Goal: Communication & Community: Answer question/provide support

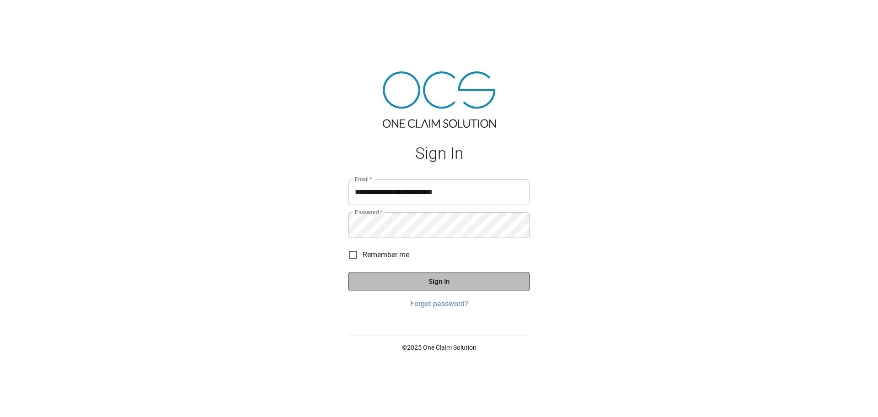
click at [473, 287] on button "Sign In" at bounding box center [439, 281] width 181 height 19
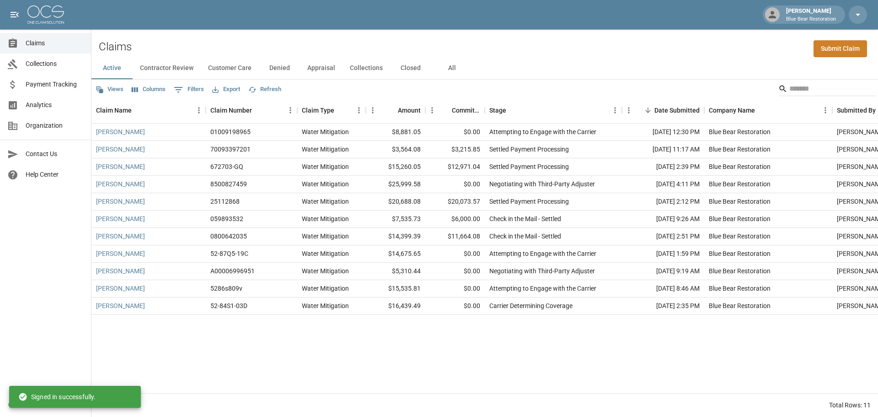
click at [373, 67] on button "Collections" at bounding box center [367, 68] width 48 height 22
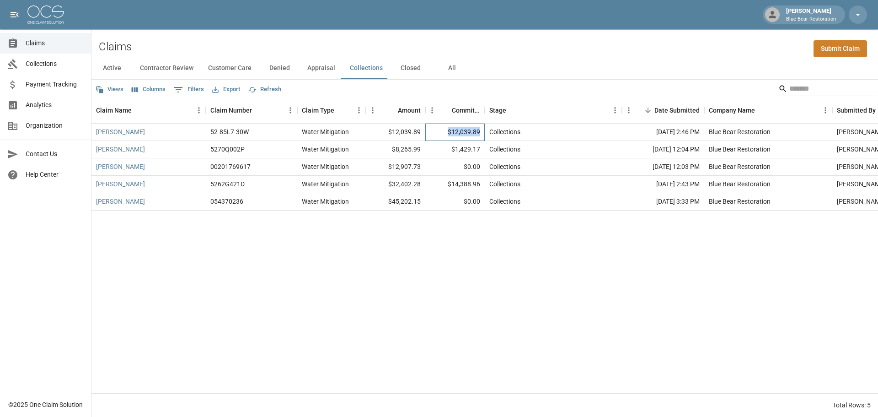
drag, startPoint x: 484, startPoint y: 131, endPoint x: 451, endPoint y: 132, distance: 32.9
click at [451, 132] on div "$12,039.89" at bounding box center [454, 132] width 59 height 17
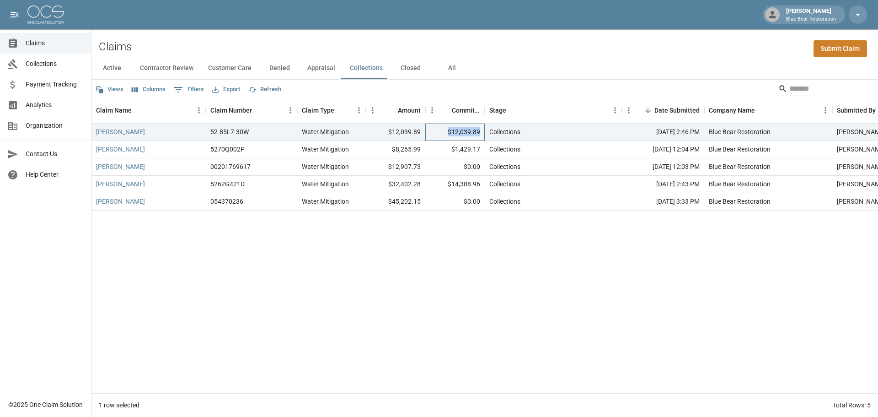
copy div "$12,039.89"
click at [485, 267] on div "Horace Gilberry 52-85L7-30W Water Mitigation $12,039.89 $12,039.89 Collections …" at bounding box center [518, 258] width 855 height 269
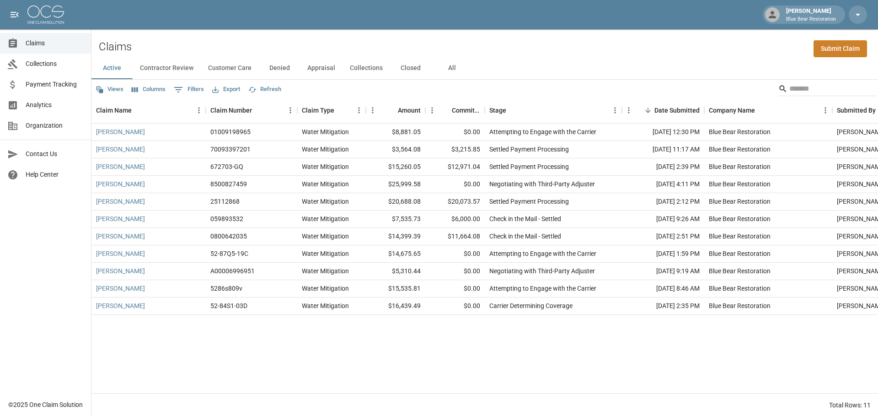
click at [364, 69] on button "Collections" at bounding box center [367, 68] width 48 height 22
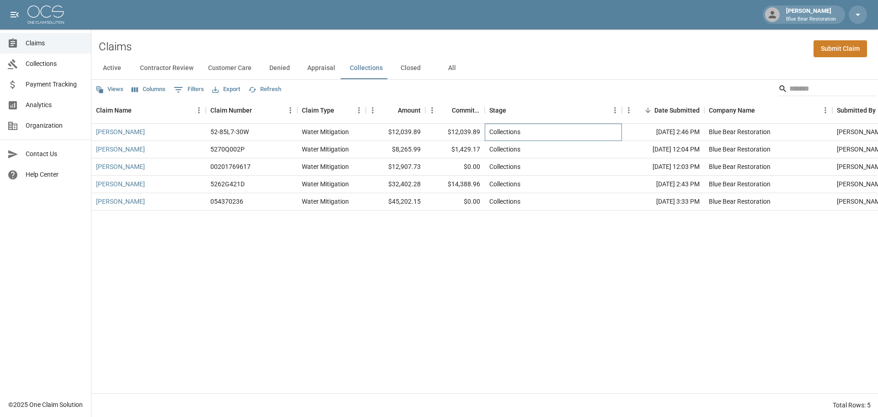
click at [584, 133] on div "Collections" at bounding box center [553, 132] width 137 height 17
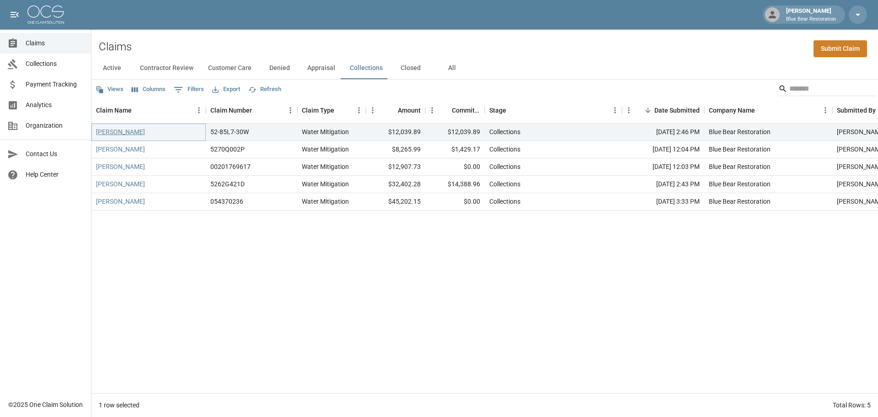
click at [134, 132] on link "[PERSON_NAME]" at bounding box center [120, 131] width 49 height 9
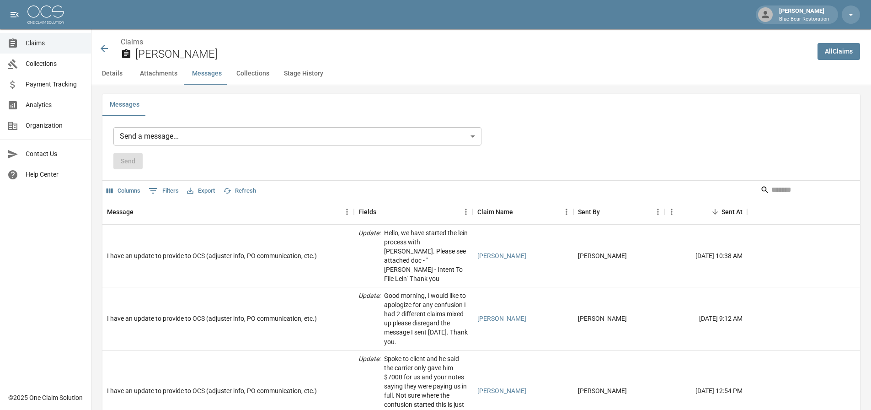
scroll to position [732, 0]
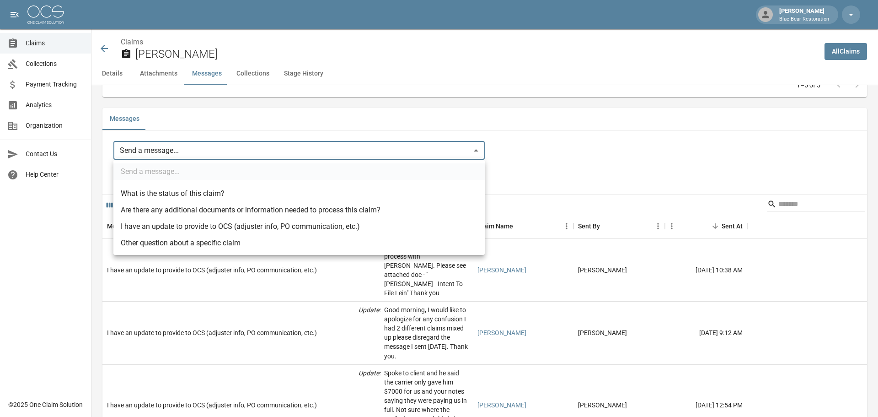
click at [447, 149] on body "[PERSON_NAME] Blue Bear Restoration Claims Collections Payment Tracking Analyti…" at bounding box center [439, 106] width 878 height 1677
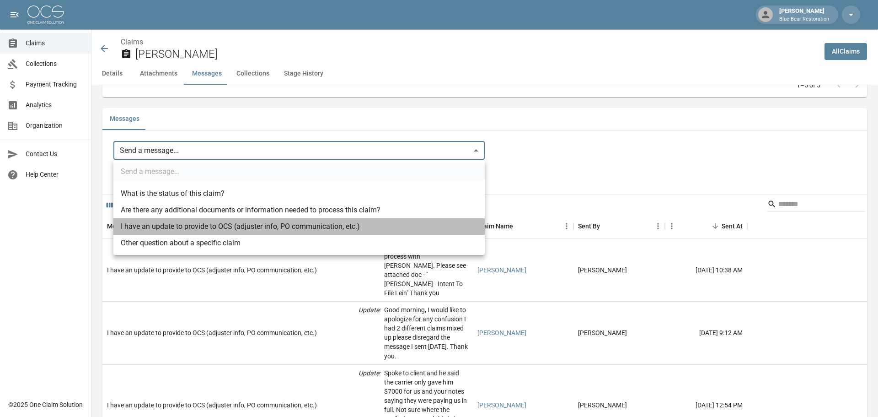
click at [280, 227] on li "I have an update to provide to OCS (adjuster info, PO communication, etc.)" at bounding box center [298, 226] width 371 height 16
type input "**********"
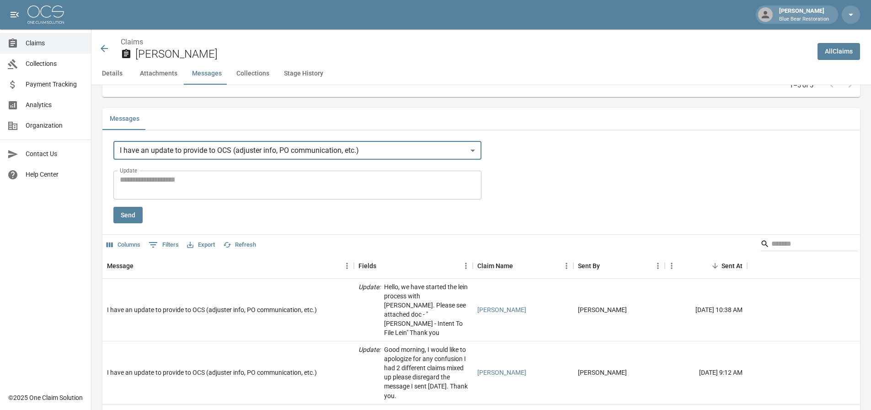
click at [279, 184] on textarea "Update" at bounding box center [297, 184] width 355 height 21
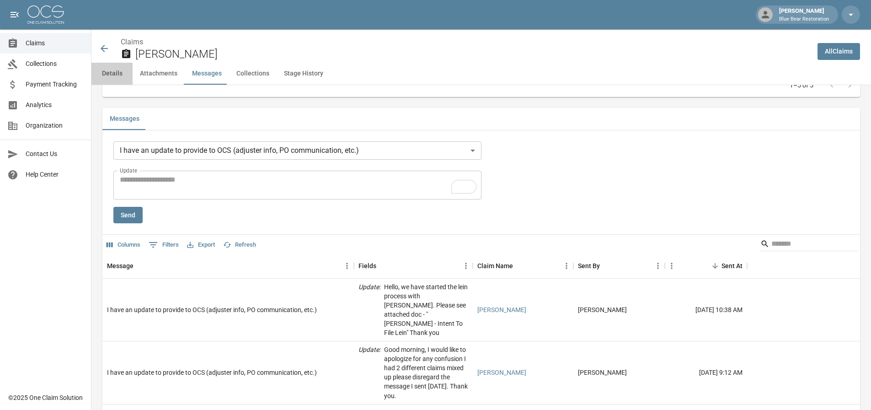
click at [110, 75] on button "Details" at bounding box center [111, 74] width 41 height 22
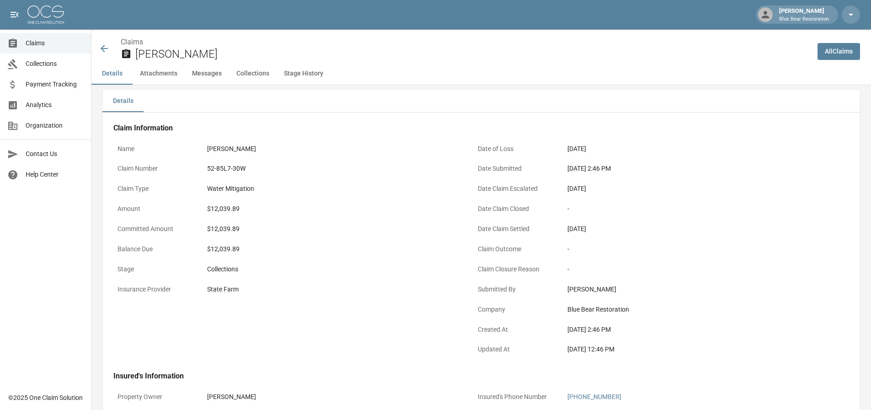
scroll to position [0, 0]
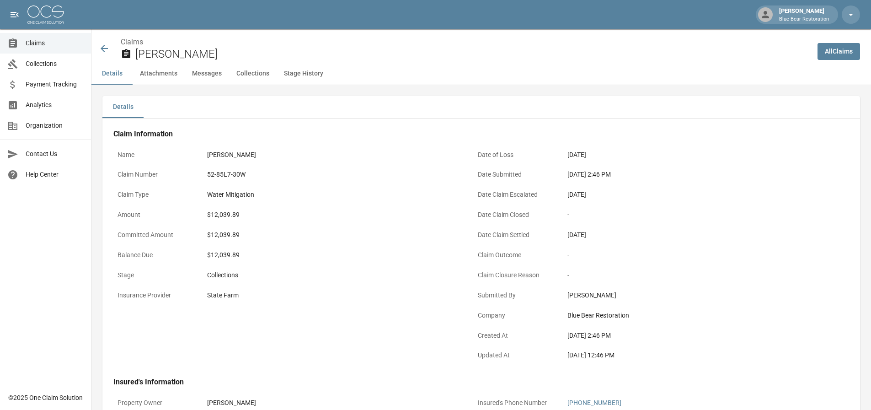
click at [110, 49] on div "Claims [PERSON_NAME]" at bounding box center [455, 49] width 712 height 24
click at [106, 48] on icon at bounding box center [104, 48] width 11 height 11
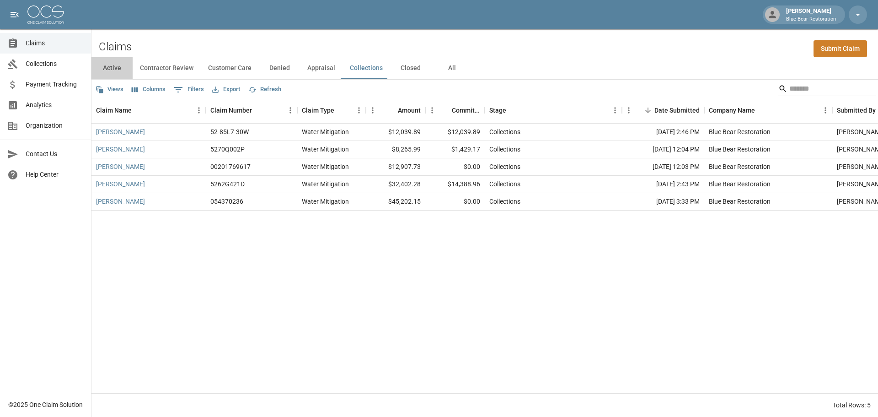
click at [109, 64] on button "Active" at bounding box center [111, 68] width 41 height 22
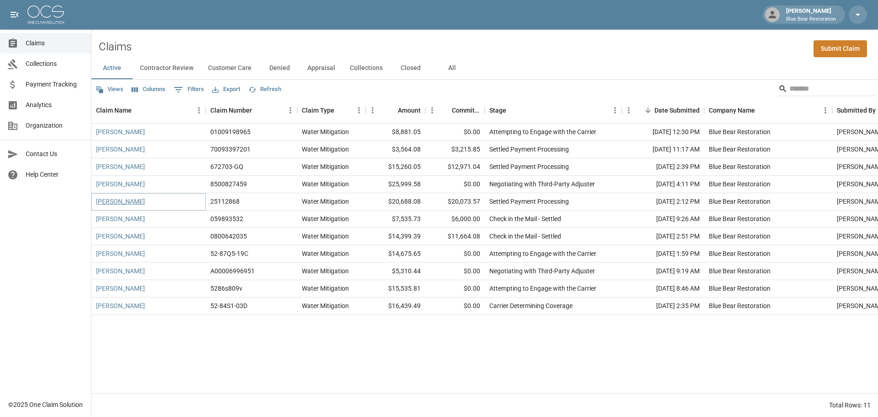
click at [123, 199] on link "[PERSON_NAME]" at bounding box center [120, 201] width 49 height 9
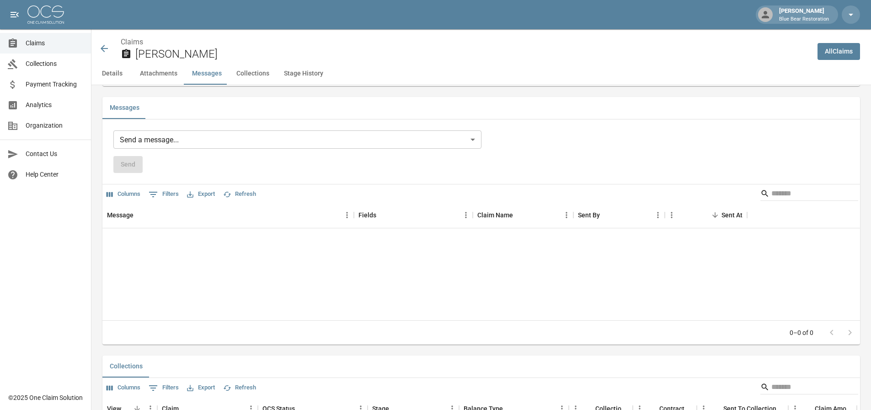
scroll to position [778, 0]
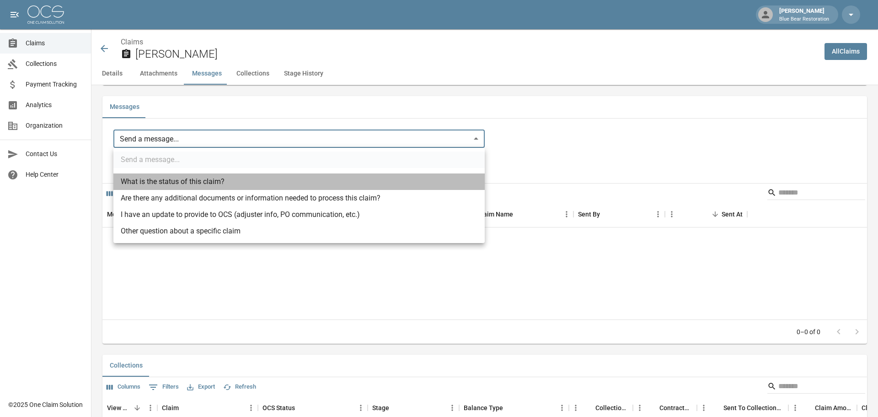
click at [255, 182] on li "What is the status of this claim?" at bounding box center [298, 181] width 371 height 16
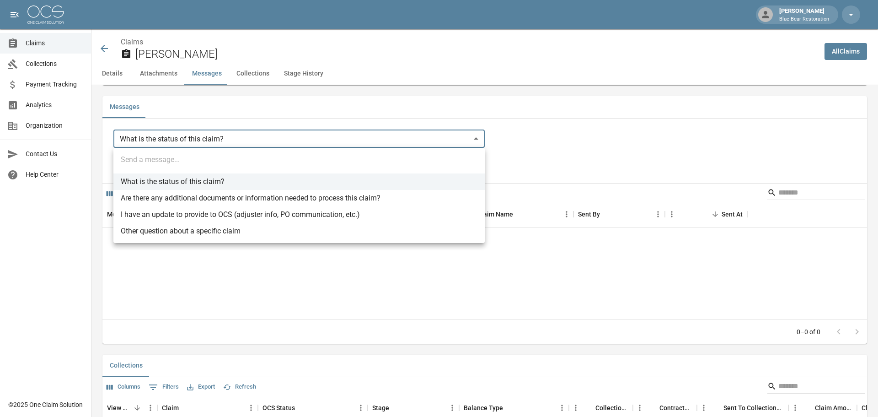
click at [239, 234] on li "Other question about a specific claim" at bounding box center [298, 231] width 371 height 16
type input "**********"
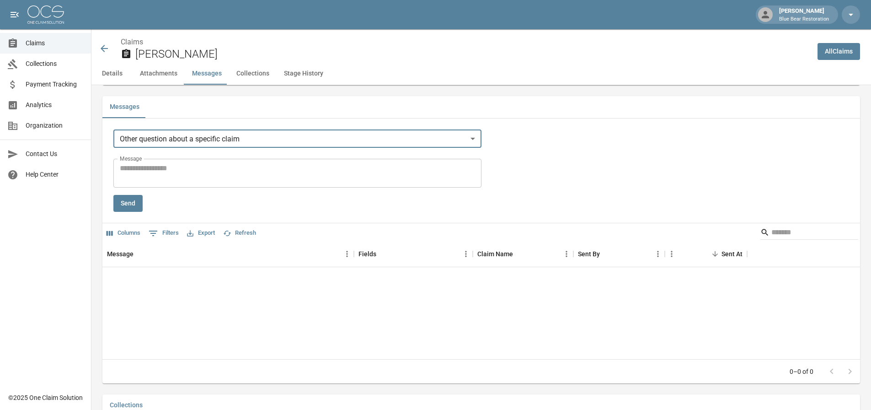
click at [224, 176] on textarea "Message" at bounding box center [297, 173] width 355 height 21
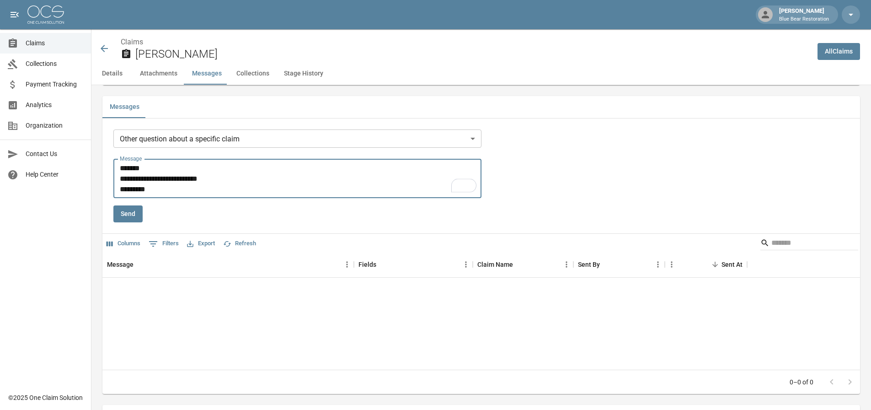
type textarea "**********"
click at [135, 216] on button "Send" at bounding box center [127, 213] width 29 height 17
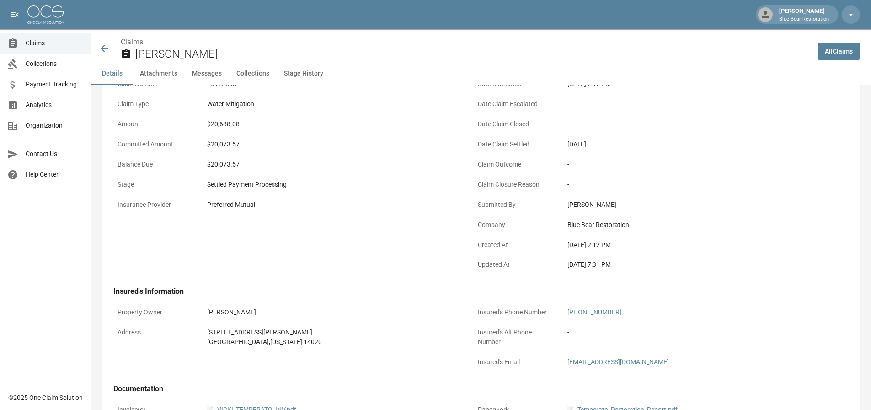
scroll to position [91, 0]
drag, startPoint x: 634, startPoint y: 266, endPoint x: 567, endPoint y: 265, distance: 66.8
click at [567, 265] on div "[DATE] 7:31 PM" at bounding box center [694, 264] width 260 height 18
click at [100, 47] on icon at bounding box center [104, 48] width 11 height 11
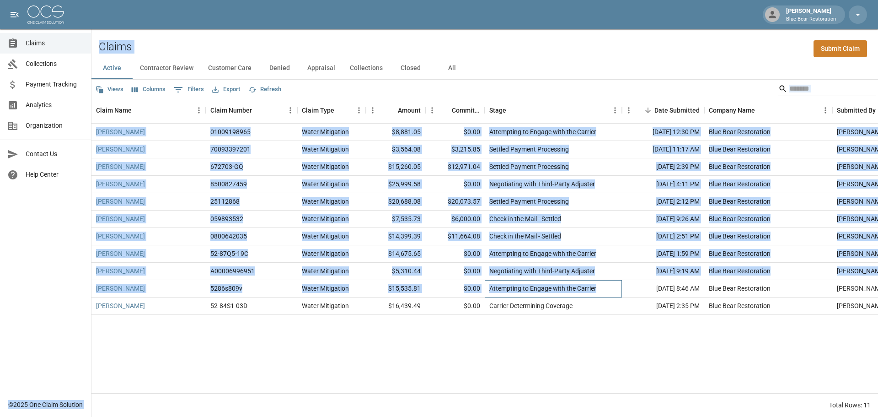
drag, startPoint x: 603, startPoint y: 286, endPoint x: 91, endPoint y: 284, distance: 512.3
click at [91, 284] on div "[PERSON_NAME] Blue Bear Restoration Claims Collections Payment Tracking Analyti…" at bounding box center [439, 208] width 878 height 417
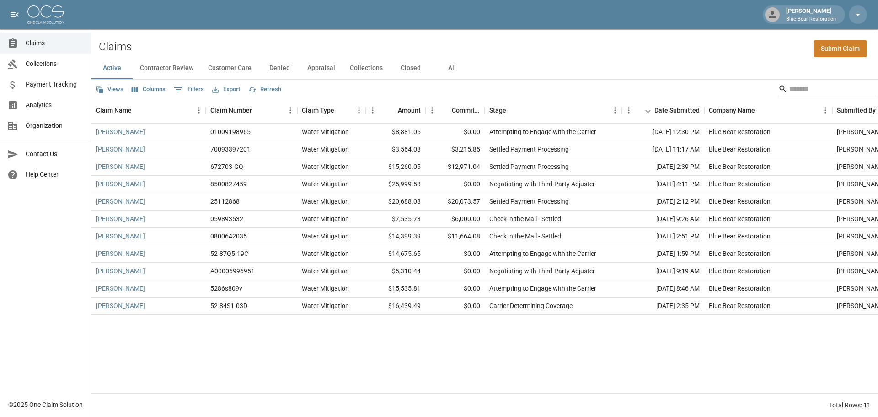
click at [89, 285] on div "Claims Collections Payment Tracking Analytics Organization Contact Us Help Cent…" at bounding box center [45, 197] width 91 height 394
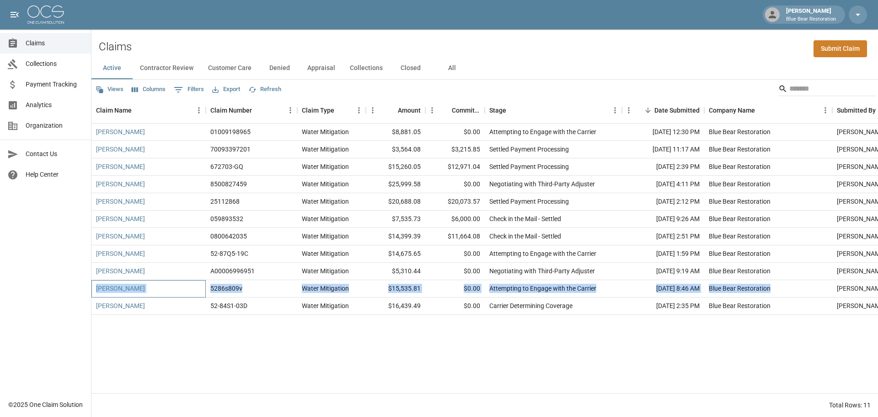
drag, startPoint x: 94, startPoint y: 290, endPoint x: 782, endPoint y: 284, distance: 688.5
click at [782, 284] on div "[PERSON_NAME] 5286s809v Water Mitigation $15,535.81 $0.00 Attempting to Engage …" at bounding box center [518, 288] width 855 height 17
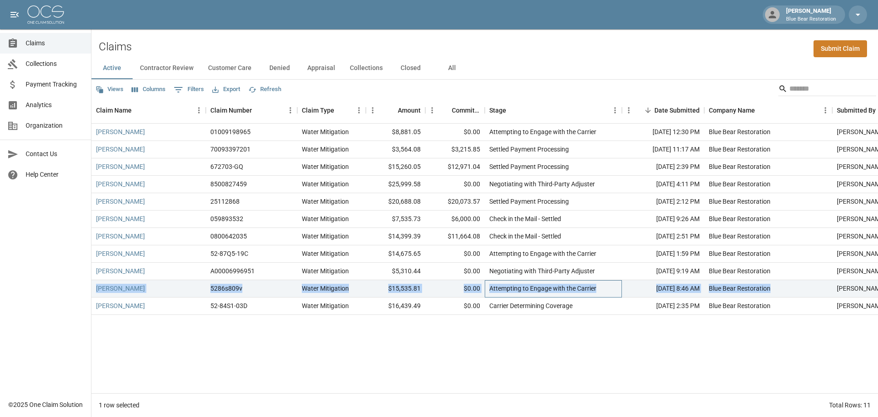
click at [601, 286] on div "Attempting to Engage with the Carrier" at bounding box center [553, 288] width 137 height 17
drag, startPoint x: 610, startPoint y: 288, endPoint x: 94, endPoint y: 295, distance: 516.5
click at [94, 295] on div "[PERSON_NAME] 5286s809v Water Mitigation $15,535.81 $0.00 Attempting to Engage …" at bounding box center [518, 288] width 855 height 17
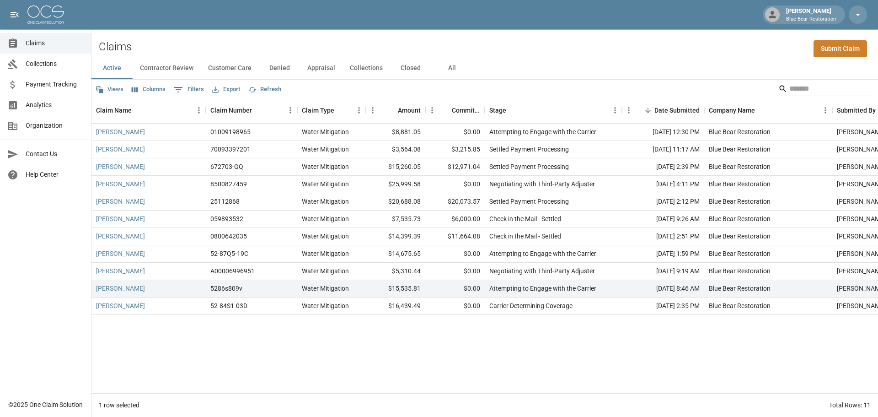
click at [180, 356] on div "[PERSON_NAME] 01009198965 Water Mitigation $8,881.05 $0.00 Attempting to Engage…" at bounding box center [518, 258] width 855 height 269
click at [132, 291] on link "[PERSON_NAME]" at bounding box center [120, 288] width 49 height 9
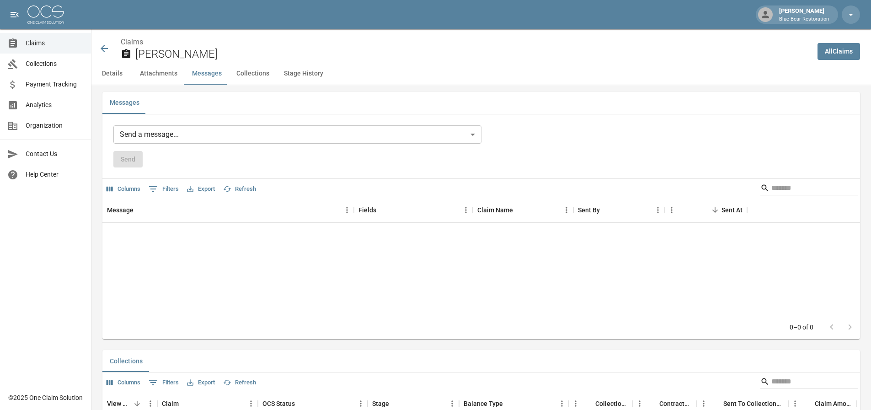
scroll to position [778, 0]
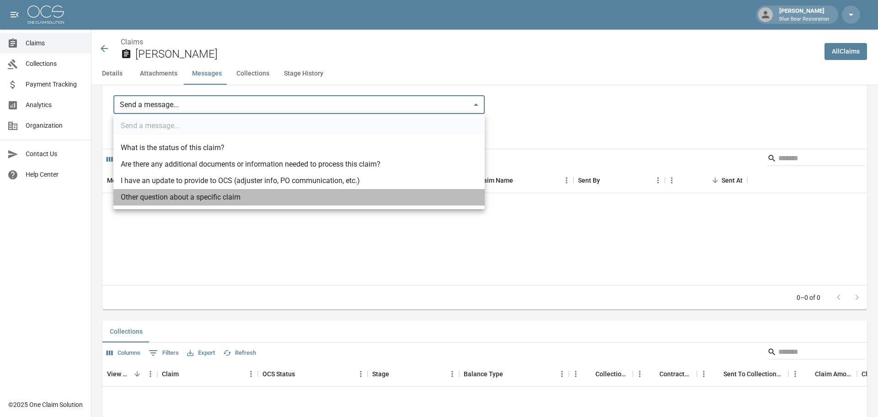
click at [259, 202] on li "Other question about a specific claim" at bounding box center [298, 197] width 371 height 16
type input "**********"
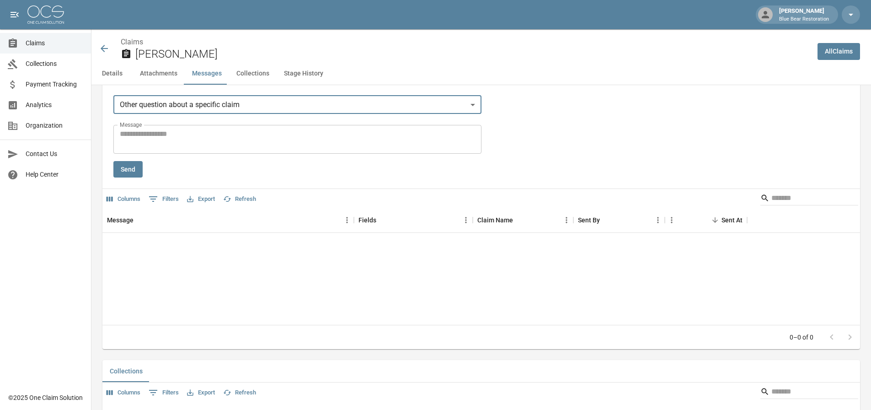
click at [216, 133] on textarea "Message" at bounding box center [297, 139] width 355 height 21
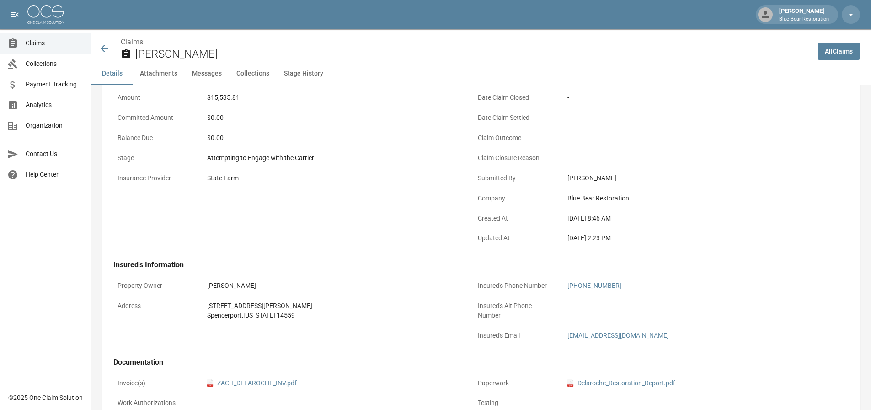
scroll to position [0, 0]
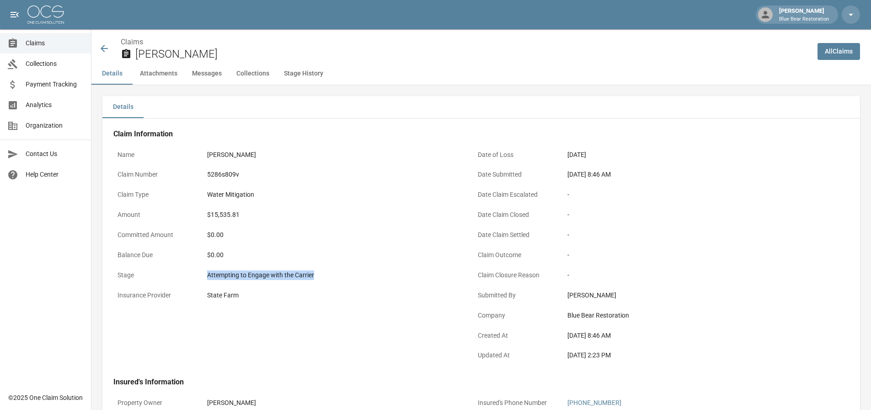
drag, startPoint x: 318, startPoint y: 276, endPoint x: 204, endPoint y: 275, distance: 114.8
click at [204, 275] on div "Attempting to Engage with the Carrier" at bounding box center [333, 275] width 260 height 18
copy div "Attempting to Engage with the Carrier"
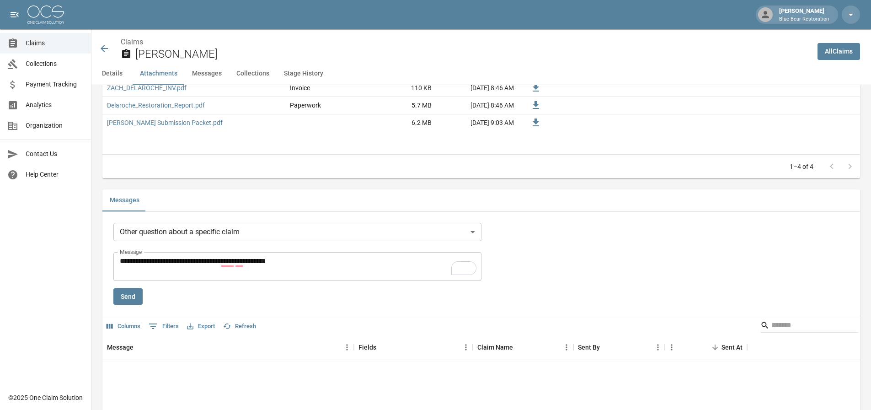
scroll to position [732, 0]
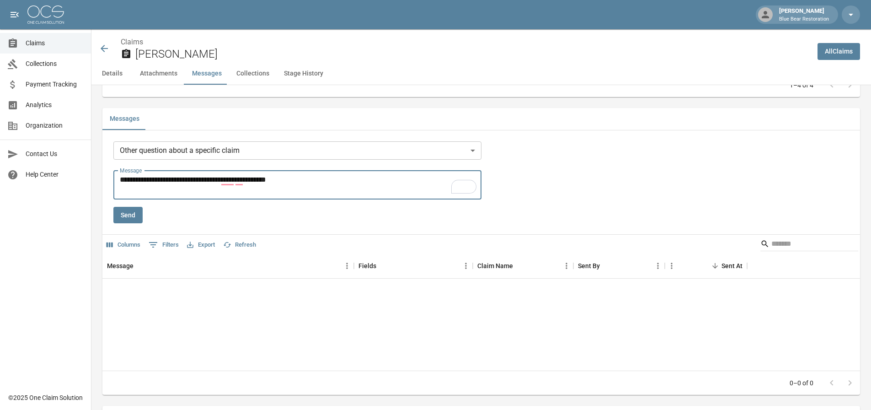
click at [316, 180] on textarea "**********" at bounding box center [299, 184] width 359 height 21
paste textarea "**********"
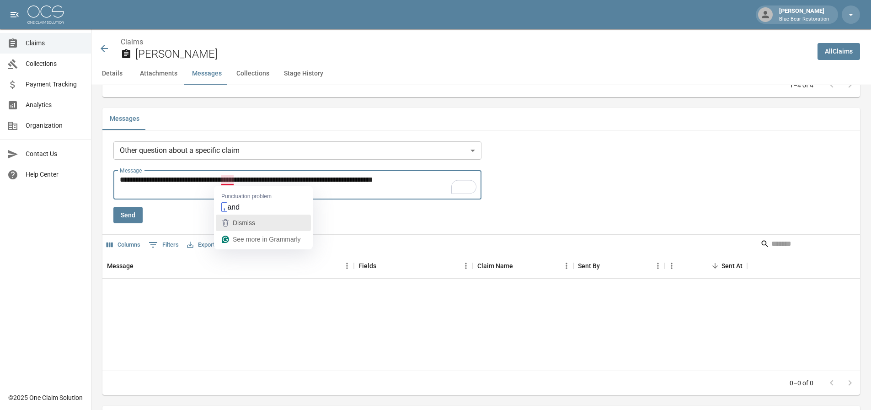
click at [239, 217] on div "Dismiss" at bounding box center [243, 223] width 24 height 14
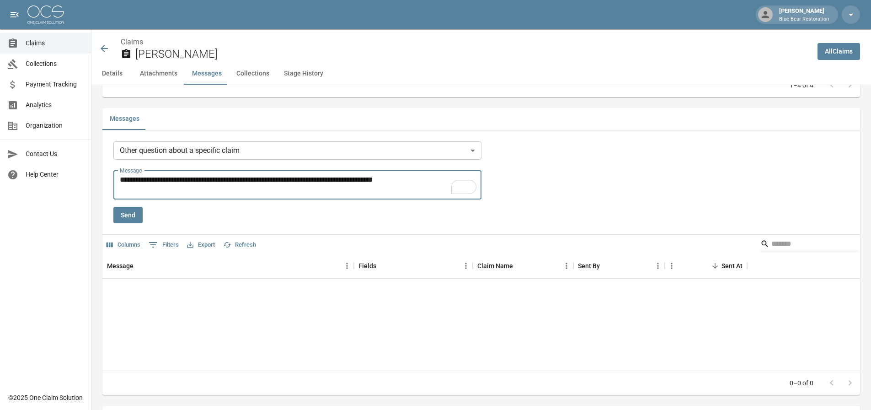
click at [220, 180] on textarea "**********" at bounding box center [299, 184] width 359 height 21
click at [218, 180] on textarea "**********" at bounding box center [299, 184] width 359 height 21
click at [421, 177] on textarea "**********" at bounding box center [299, 184] width 359 height 21
click at [199, 188] on textarea "**********" at bounding box center [299, 184] width 359 height 21
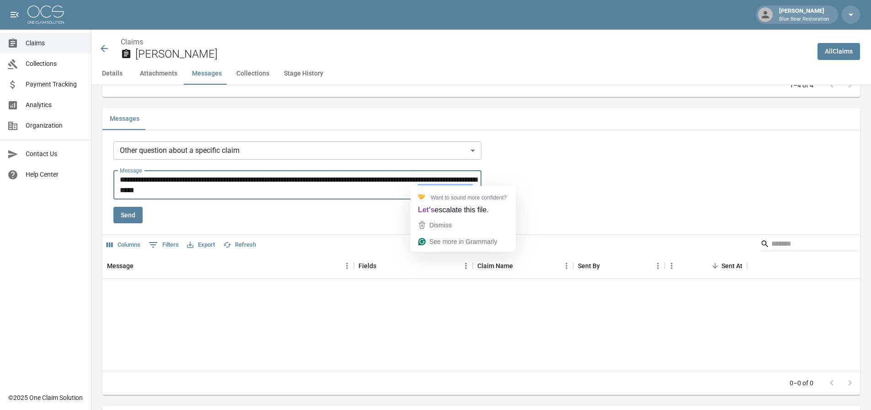
click at [270, 189] on textarea "**********" at bounding box center [299, 184] width 359 height 21
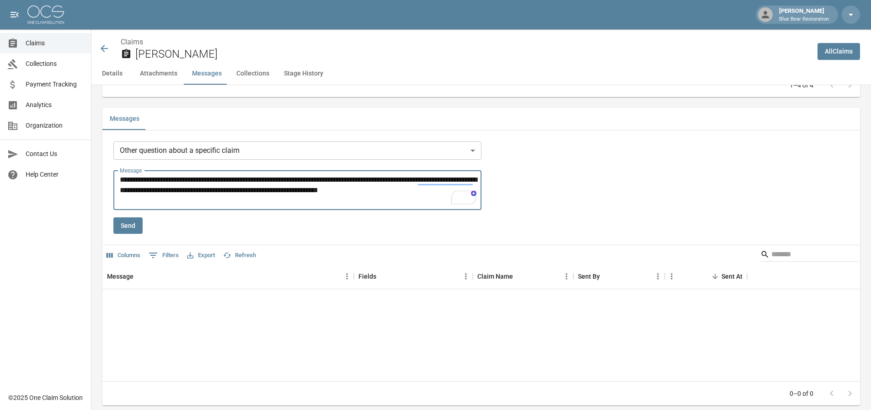
type textarea "**********"
click at [119, 230] on button "Send" at bounding box center [127, 225] width 29 height 17
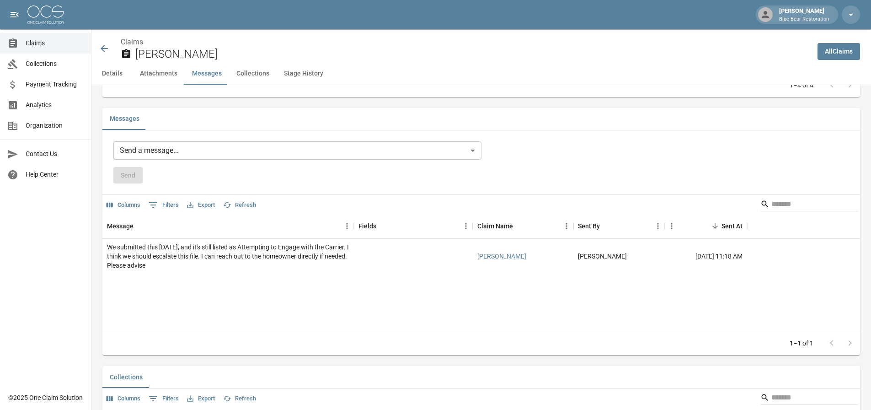
click at [101, 51] on icon at bounding box center [104, 48] width 11 height 11
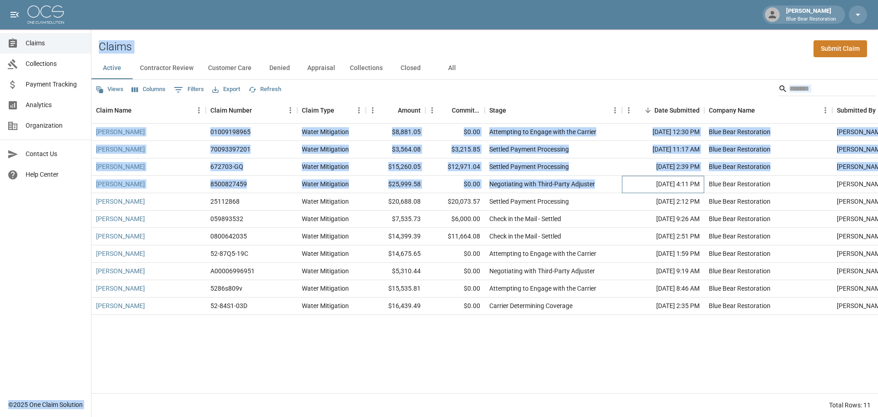
drag, startPoint x: 599, startPoint y: 183, endPoint x: 85, endPoint y: 185, distance: 514.2
click at [85, 185] on div "[PERSON_NAME] Blue Bear Restoration Claims Collections Payment Tracking Analyti…" at bounding box center [439, 208] width 878 height 417
click at [182, 349] on div "[PERSON_NAME] 01009198965 Water Mitigation $8,881.05 $0.00 Attempting to Engage…" at bounding box center [518, 258] width 855 height 269
click at [187, 336] on div "[PERSON_NAME] 01009198965 Water Mitigation $8,881.05 $0.00 Attempting to Engage…" at bounding box center [518, 258] width 855 height 269
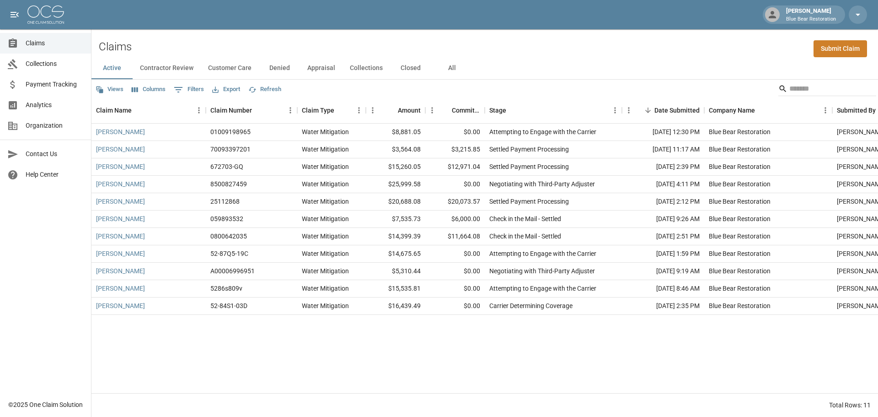
click at [167, 65] on button "Contractor Review" at bounding box center [167, 68] width 68 height 22
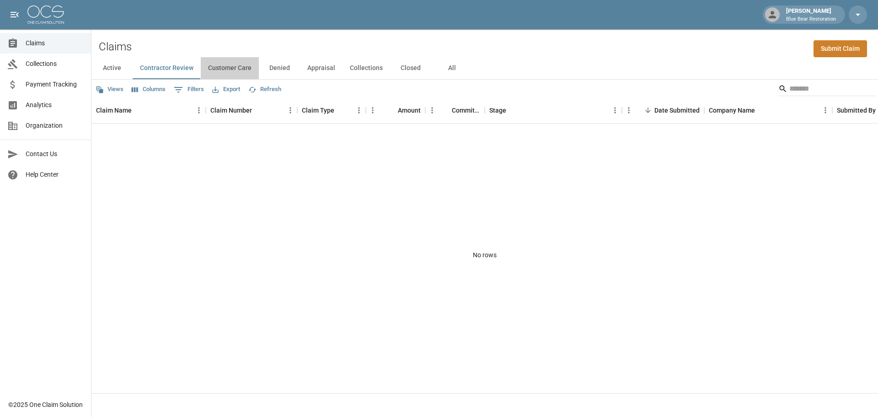
click at [218, 69] on button "Customer Care" at bounding box center [230, 68] width 58 height 22
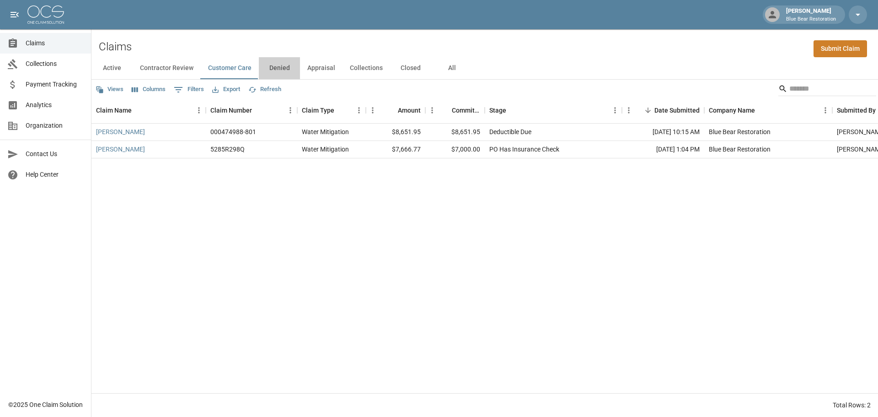
click at [276, 65] on button "Denied" at bounding box center [279, 68] width 41 height 22
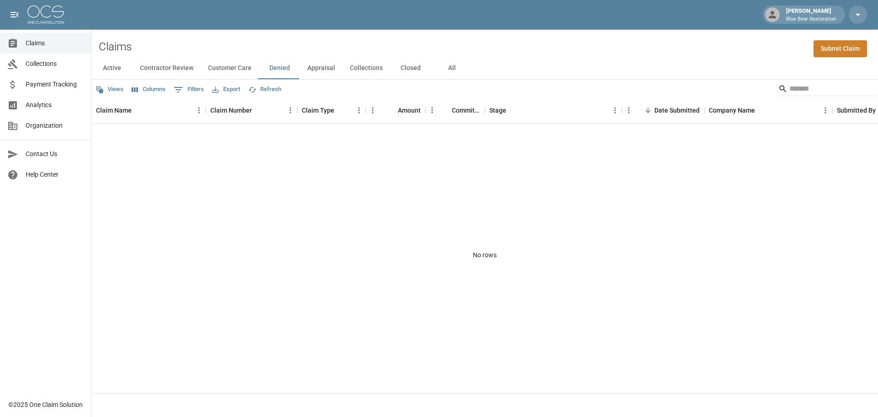
click at [315, 69] on button "Appraisal" at bounding box center [321, 68] width 43 height 22
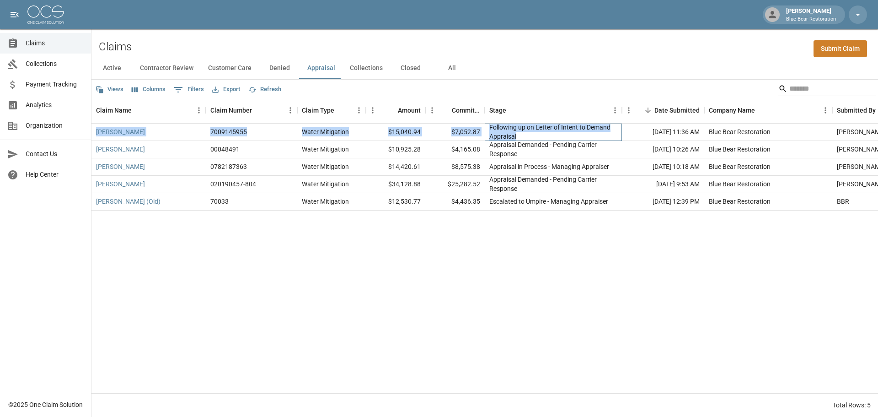
drag, startPoint x: 601, startPoint y: 134, endPoint x: 94, endPoint y: 132, distance: 507.3
click at [94, 132] on div "[PERSON_NAME] 7009145955 Water Mitigation $15,040.94 $7,052.87 Following up on …" at bounding box center [518, 132] width 855 height 17
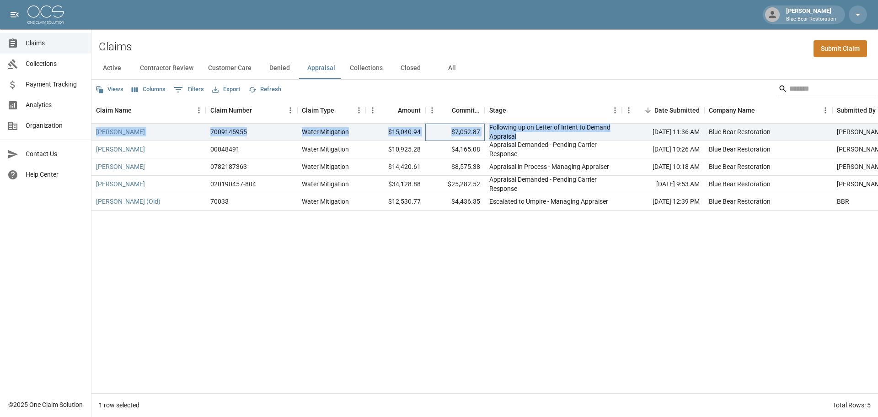
click at [448, 139] on div "$7,052.87" at bounding box center [454, 132] width 59 height 17
drag, startPoint x: 445, startPoint y: 133, endPoint x: 481, endPoint y: 133, distance: 35.7
click at [481, 133] on div "$7,052.87" at bounding box center [454, 132] width 59 height 17
click at [122, 130] on link "[PERSON_NAME]" at bounding box center [120, 131] width 49 height 9
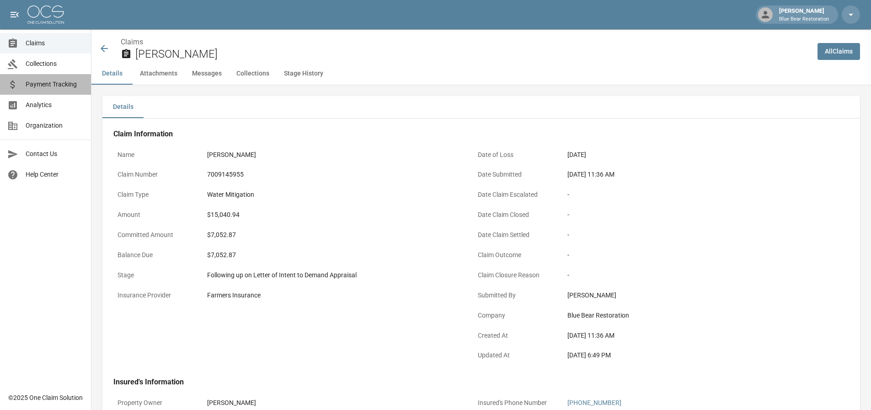
click at [41, 87] on span "Payment Tracking" at bounding box center [55, 85] width 58 height 10
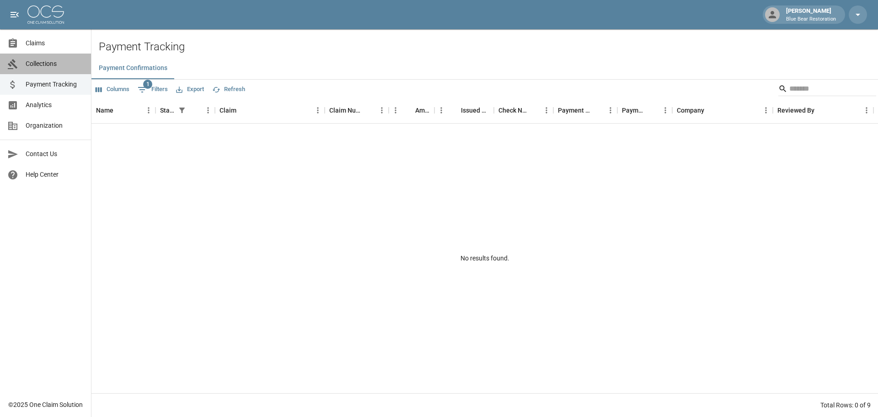
click at [43, 69] on link "Collections" at bounding box center [45, 64] width 91 height 21
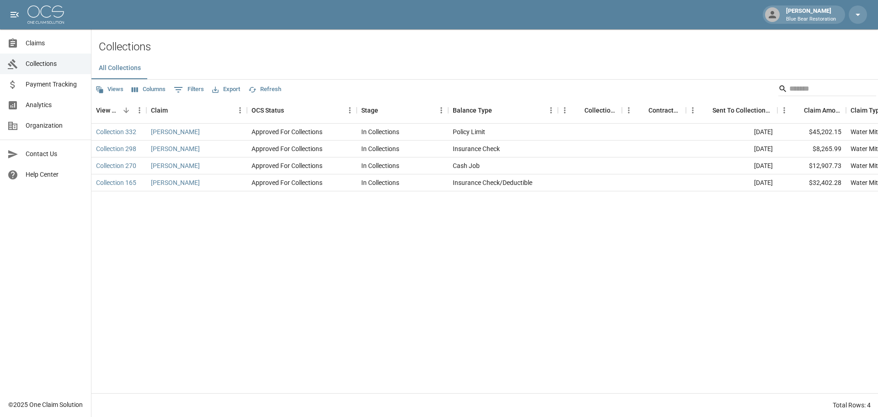
click at [43, 41] on span "Claims" at bounding box center [55, 43] width 58 height 10
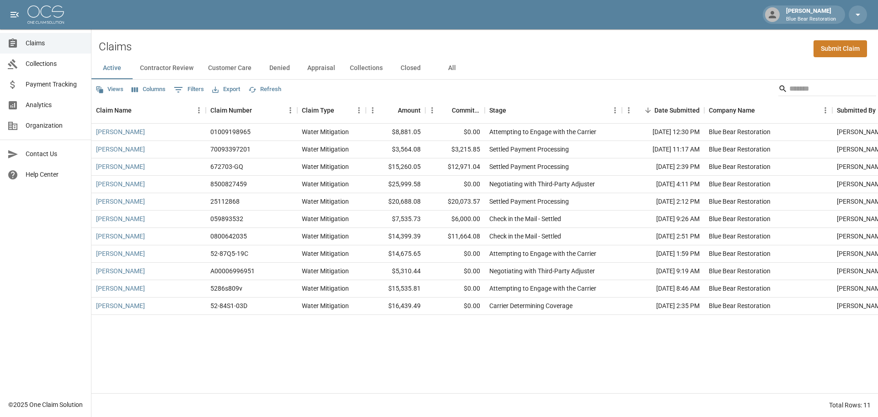
click at [239, 70] on button "Customer Care" at bounding box center [230, 68] width 58 height 22
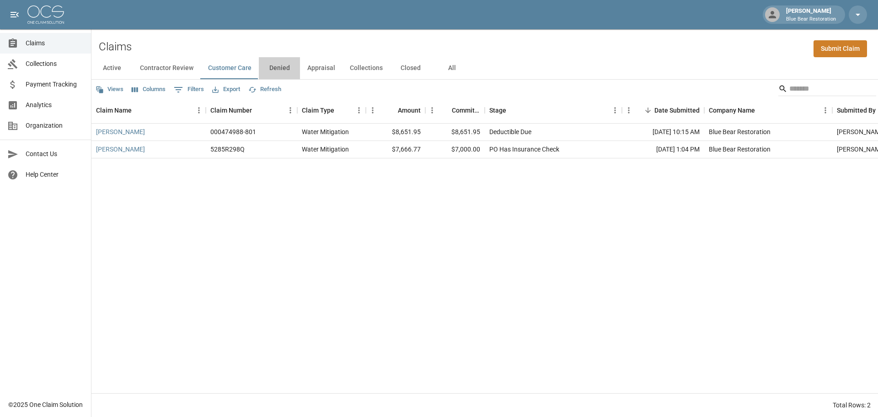
click at [279, 67] on button "Denied" at bounding box center [279, 68] width 41 height 22
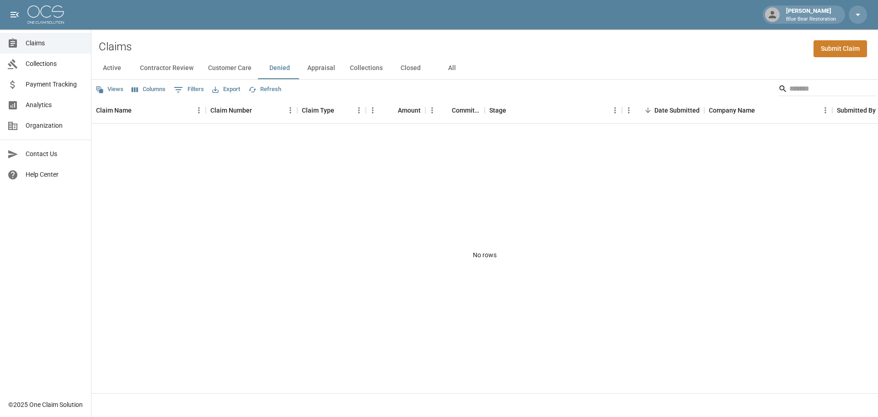
click at [309, 67] on button "Appraisal" at bounding box center [321, 68] width 43 height 22
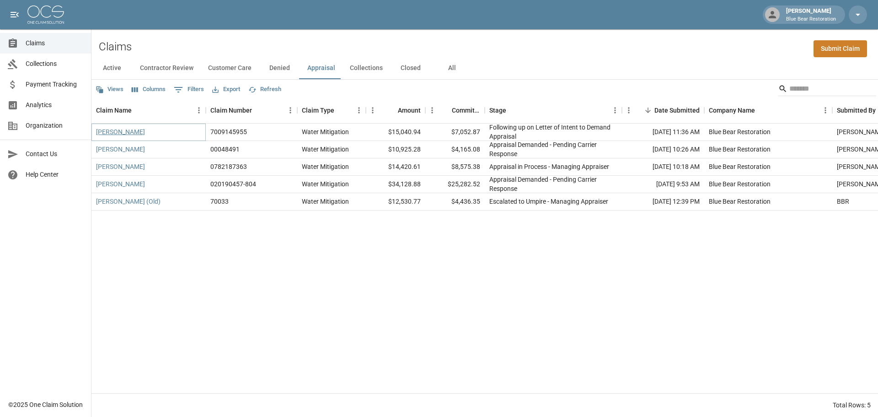
click at [119, 134] on link "[PERSON_NAME]" at bounding box center [120, 131] width 49 height 9
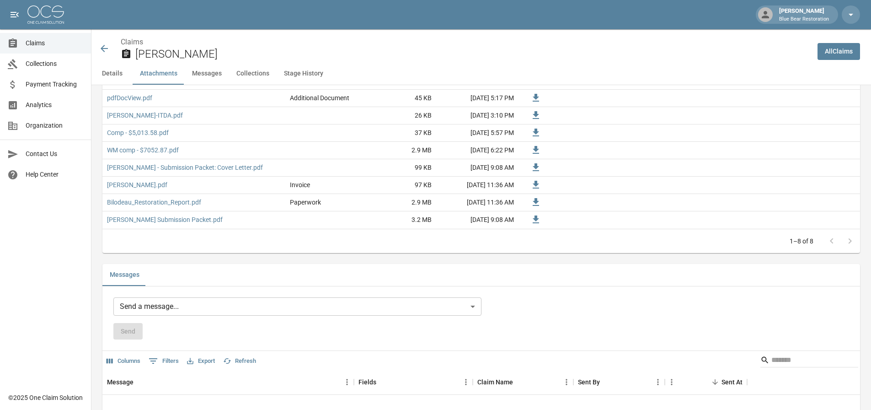
scroll to position [686, 0]
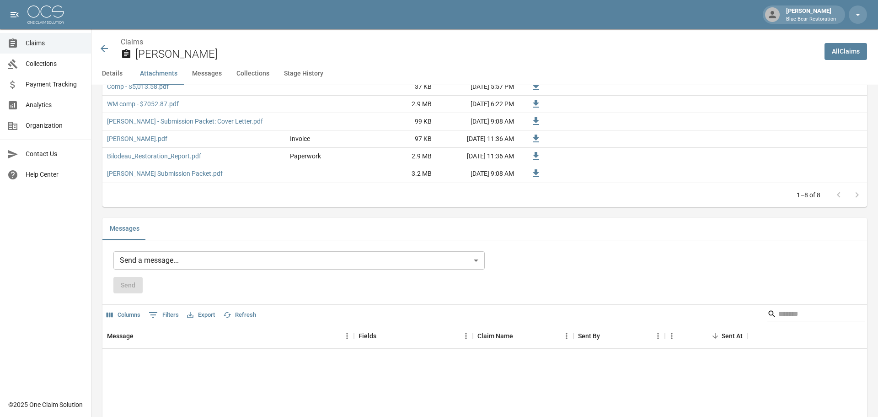
click at [353, 258] on body "[PERSON_NAME] Blue Bear Restoration Claims Collections Payment Tracking Analyti…" at bounding box center [439, 152] width 878 height 1676
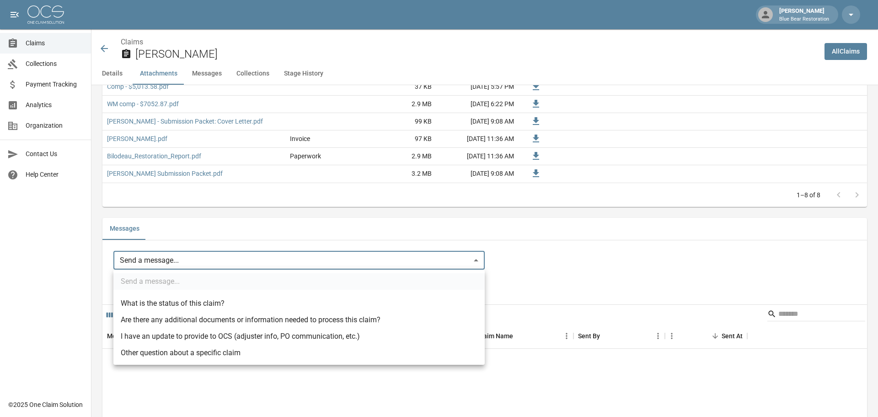
click at [587, 253] on div at bounding box center [439, 208] width 878 height 417
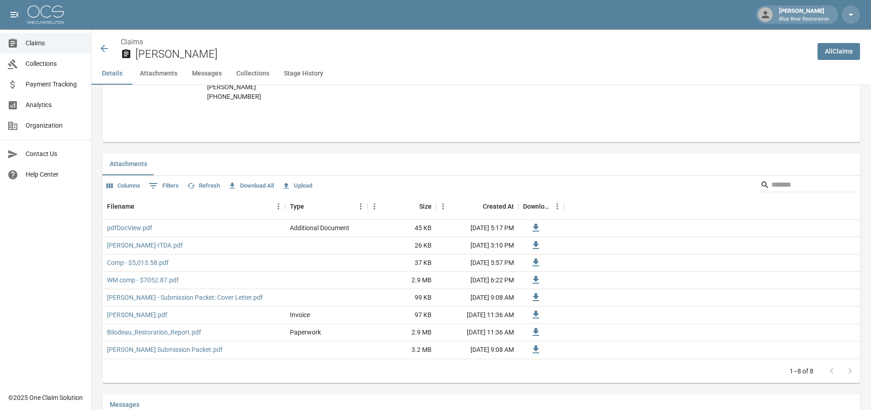
scroll to position [489, 0]
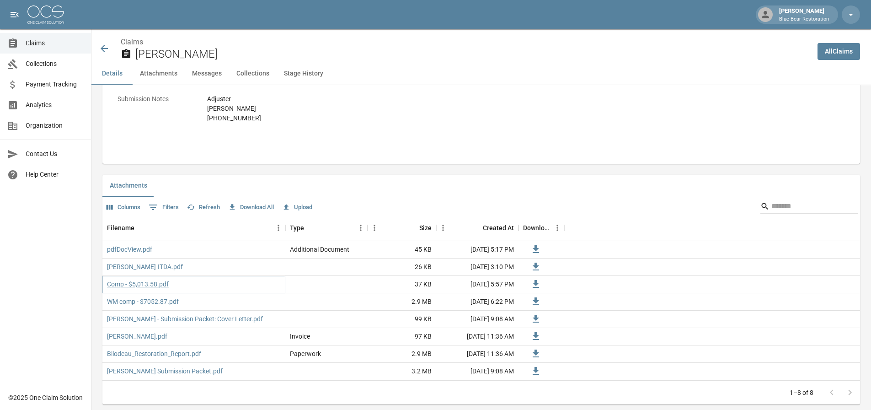
click at [151, 285] on link "Comp - $5,013.58.pdf" at bounding box center [138, 283] width 62 height 9
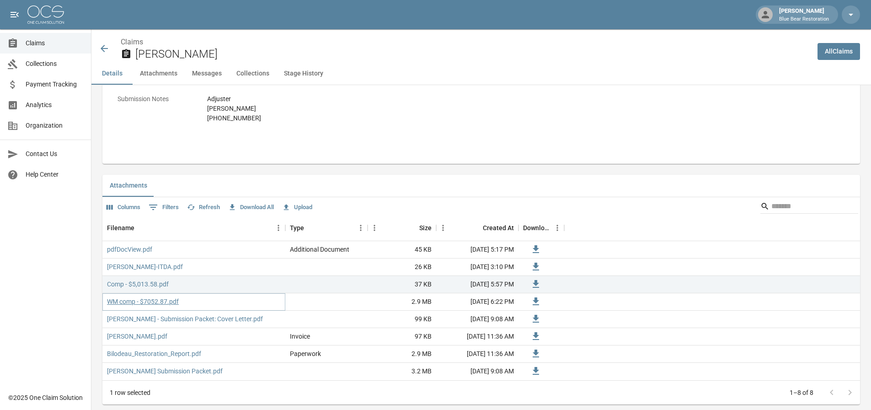
click at [145, 302] on link "WM comp - $7052.87.pdf" at bounding box center [143, 301] width 72 height 9
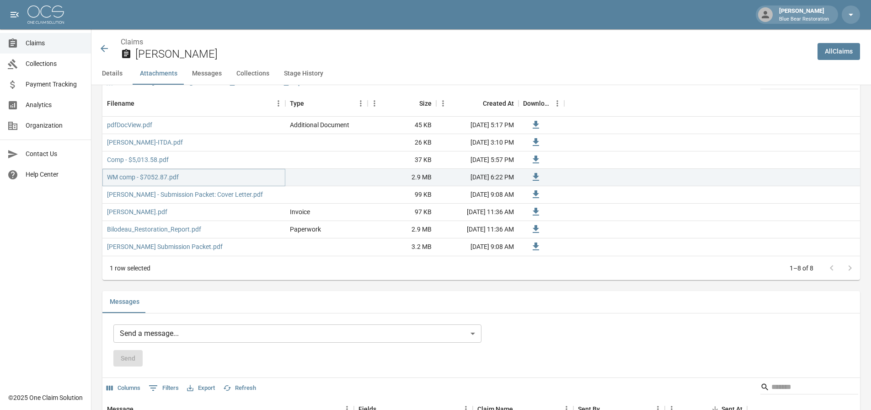
scroll to position [626, 0]
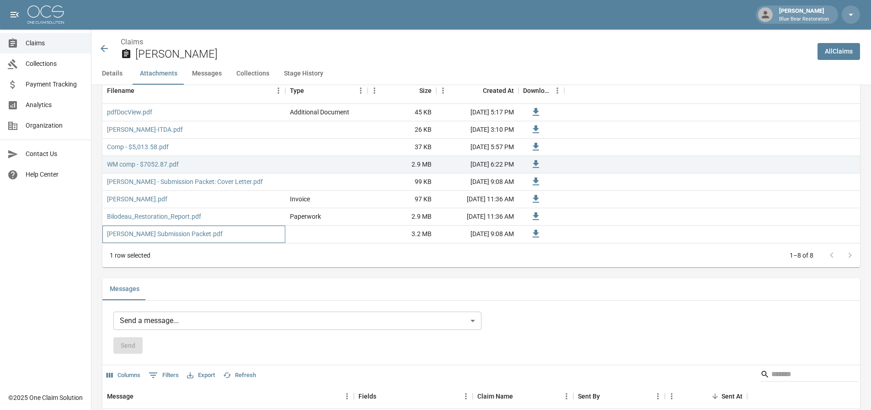
drag, startPoint x: 234, startPoint y: 237, endPoint x: 108, endPoint y: 74, distance: 206.4
click at [108, 74] on div "Claims [PERSON_NAME] All Claims Details Attachments Messages Collections Stage …" at bounding box center [481, 226] width 780 height 1647
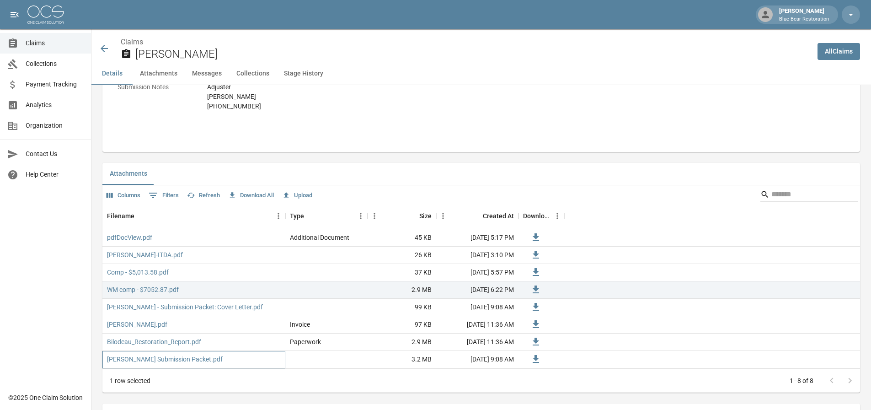
scroll to position [489, 0]
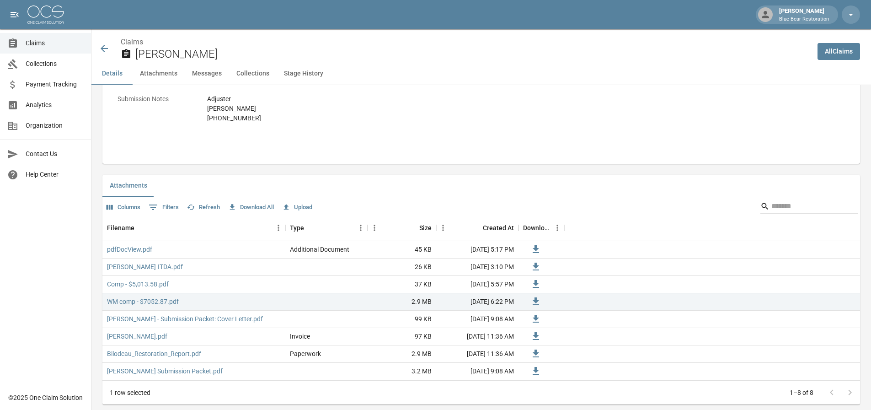
click at [371, 181] on div "Attachments" at bounding box center [481, 186] width 758 height 22
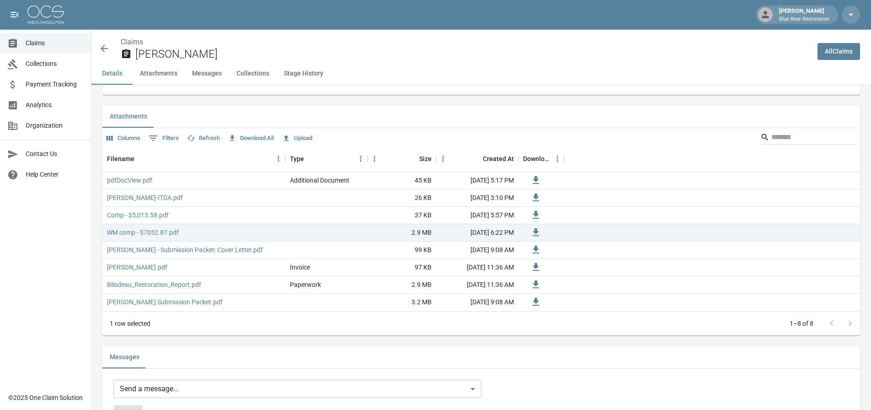
scroll to position [580, 0]
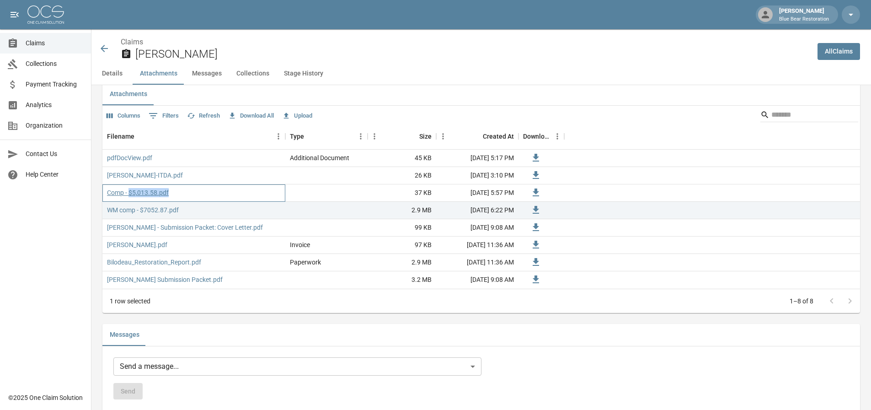
drag, startPoint x: 174, startPoint y: 193, endPoint x: 132, endPoint y: 195, distance: 42.6
click at [132, 195] on div "Comp - $5,013.58.pdf" at bounding box center [193, 192] width 183 height 17
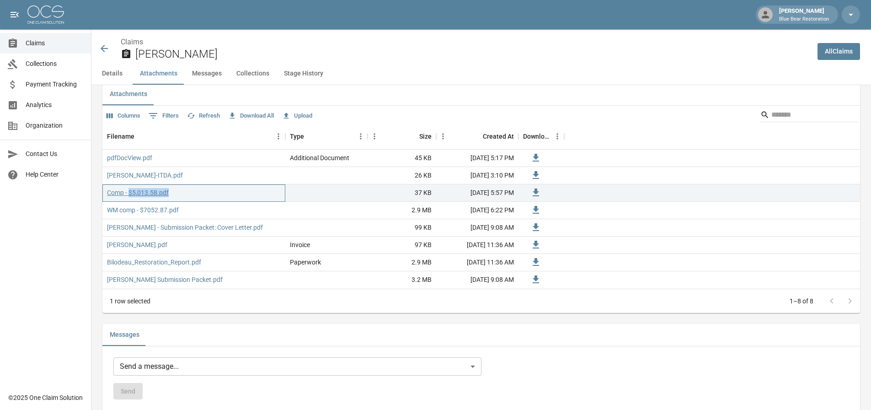
copy link "$5,013.58.pdf"
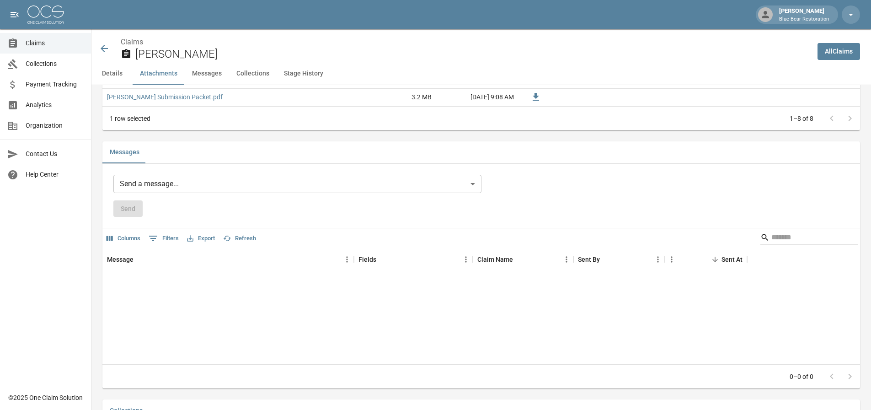
scroll to position [763, 0]
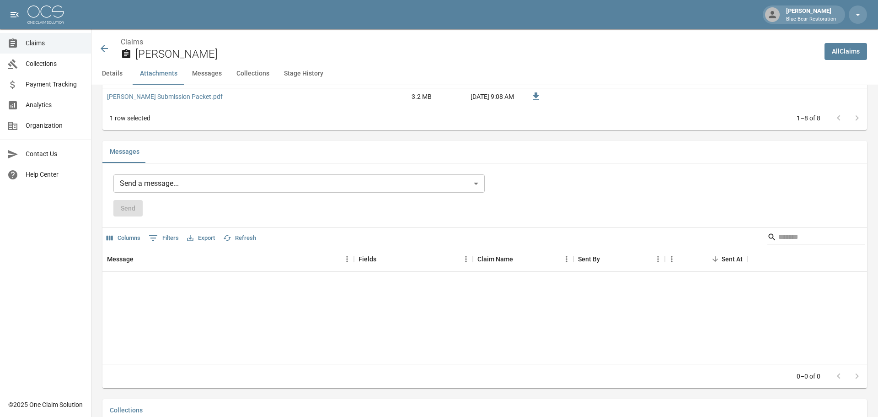
click at [261, 185] on body "[PERSON_NAME] Blue Bear Restoration Claims Collections Payment Tracking Analyti…" at bounding box center [439, 75] width 878 height 1676
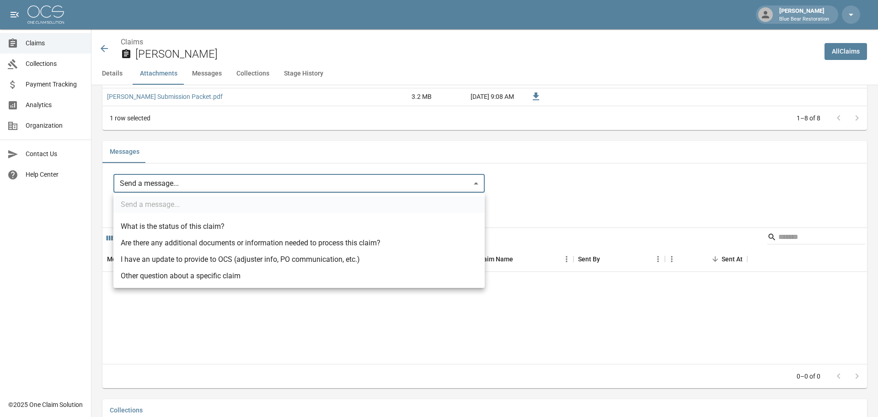
click at [285, 262] on li "I have an update to provide to OCS (adjuster info, PO communication, etc.)" at bounding box center [298, 259] width 371 height 16
type input "**********"
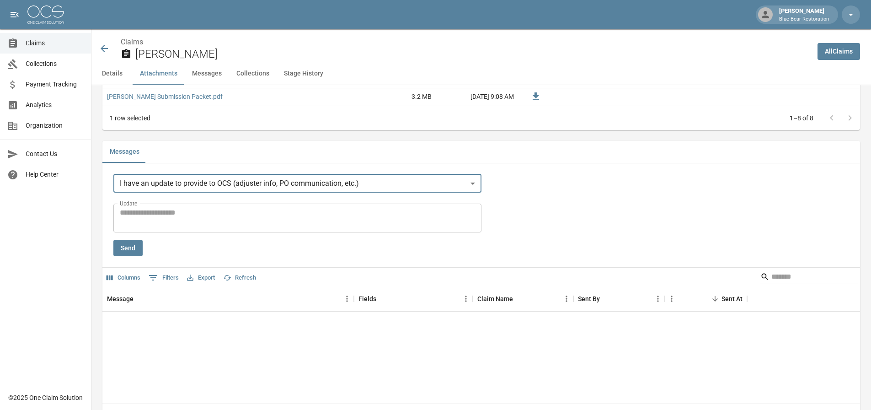
click at [201, 217] on textarea "Update" at bounding box center [297, 217] width 355 height 21
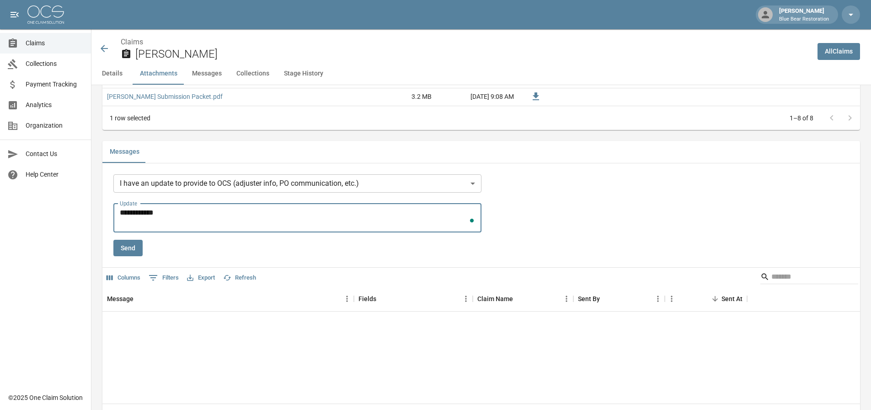
paste textarea "**********"
type textarea "**********"
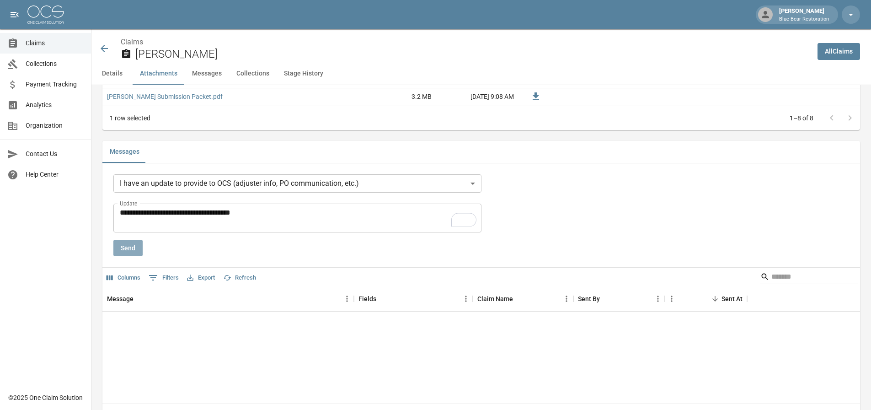
click at [122, 253] on button "Send" at bounding box center [127, 248] width 29 height 17
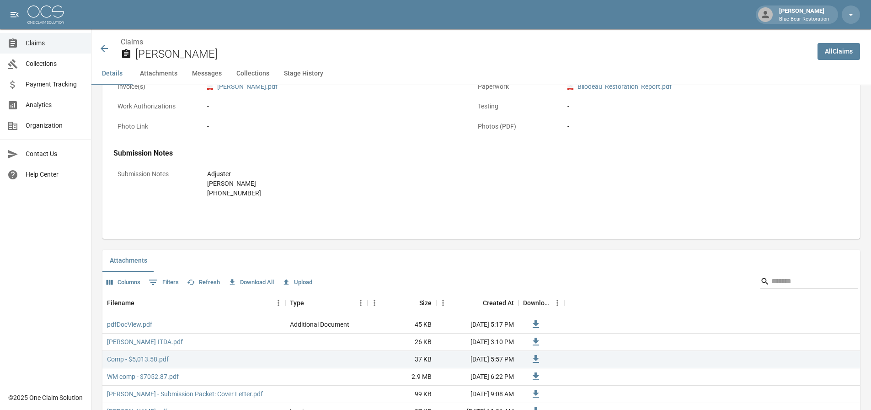
scroll to position [503, 0]
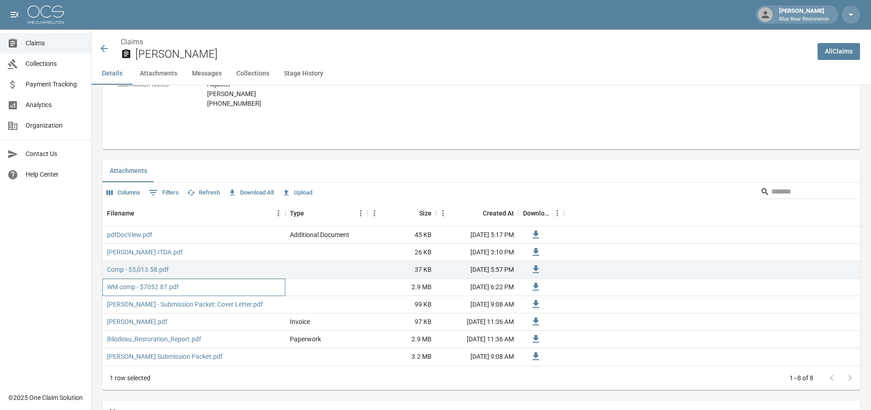
click at [195, 289] on div "WM comp - $7052.87.pdf" at bounding box center [193, 287] width 183 height 17
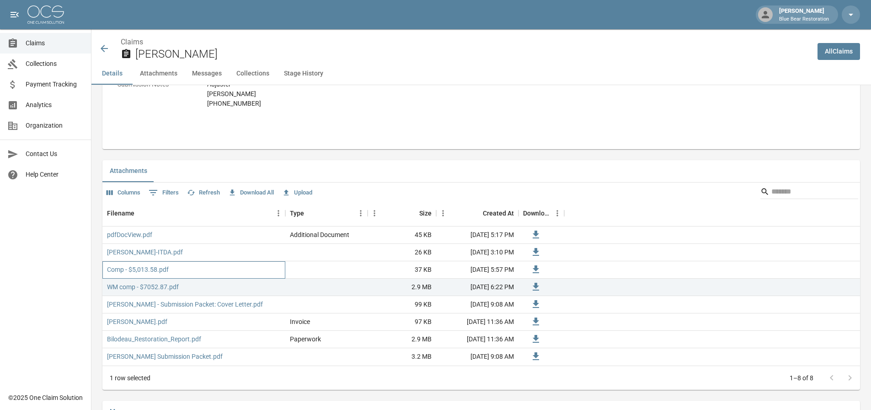
click at [262, 266] on div "Comp - $5,013.58.pdf" at bounding box center [193, 269] width 183 height 17
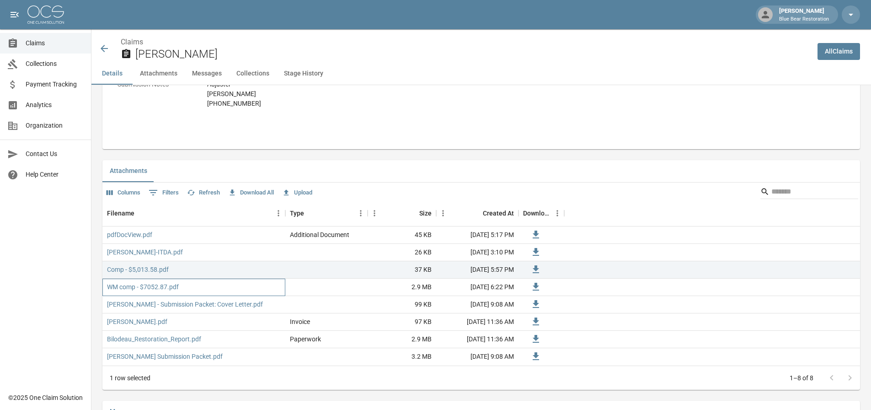
click at [258, 284] on div "WM comp - $7052.87.pdf" at bounding box center [193, 287] width 183 height 17
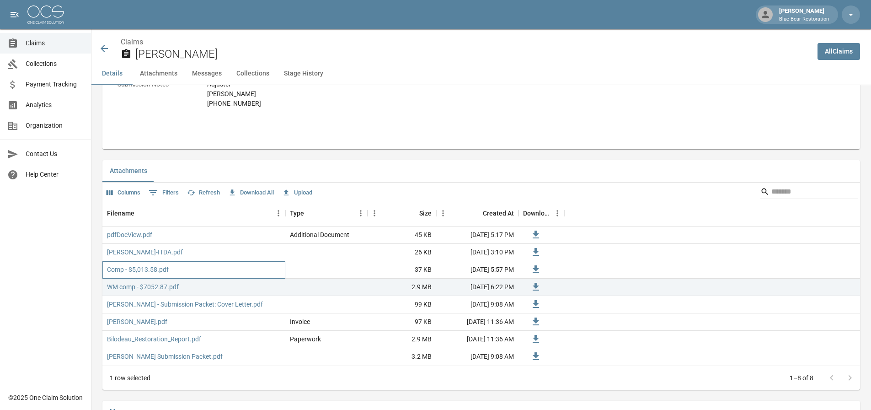
click at [258, 264] on div "Comp - $5,013.58.pdf" at bounding box center [193, 269] width 183 height 17
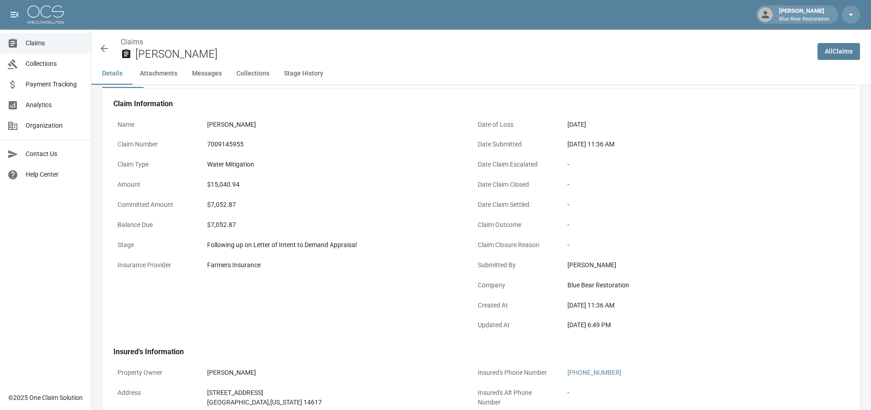
scroll to position [46, 0]
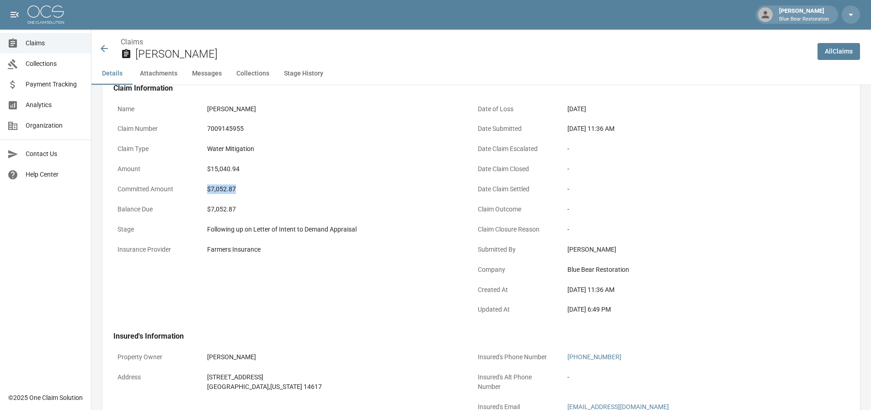
drag, startPoint x: 208, startPoint y: 188, endPoint x: 246, endPoint y: 189, distance: 38.0
click at [243, 189] on div "$7,052.87" at bounding box center [333, 189] width 260 height 18
click at [247, 189] on div "$7,052.87" at bounding box center [333, 189] width 252 height 10
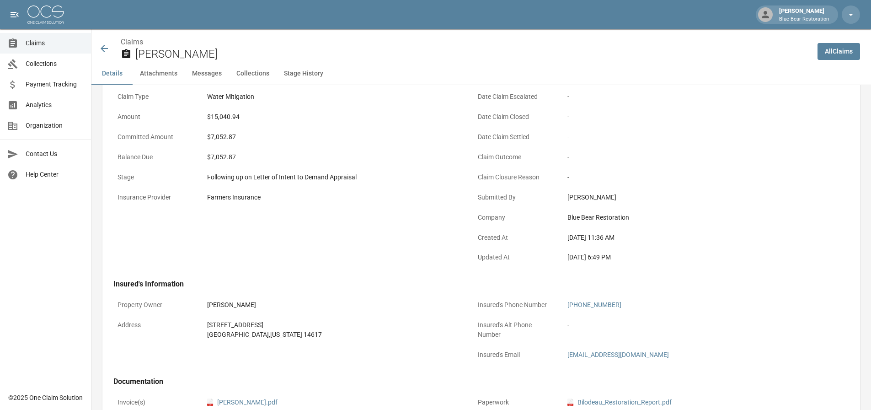
scroll to position [91, 0]
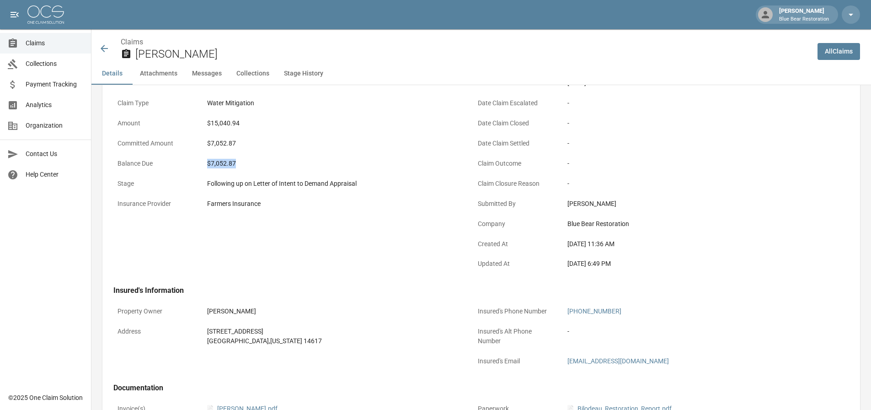
drag, startPoint x: 233, startPoint y: 164, endPoint x: 207, endPoint y: 163, distance: 26.5
click at [207, 163] on div "$7,052.87" at bounding box center [333, 164] width 260 height 18
click at [241, 164] on div "$7,052.87" at bounding box center [333, 164] width 252 height 10
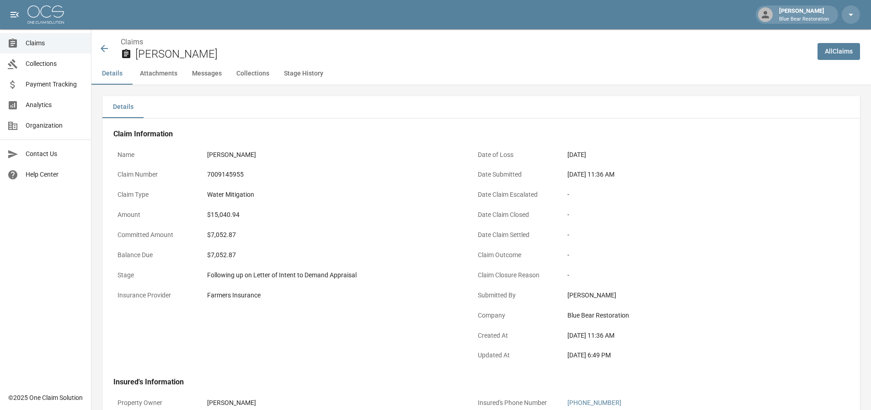
click at [238, 233] on div "$7,052.87" at bounding box center [333, 235] width 252 height 10
drag, startPoint x: 234, startPoint y: 234, endPoint x: 223, endPoint y: 230, distance: 11.3
click at [207, 233] on div "$7,052.87" at bounding box center [333, 235] width 260 height 18
click at [276, 230] on div "$7,052.87" at bounding box center [333, 235] width 260 height 18
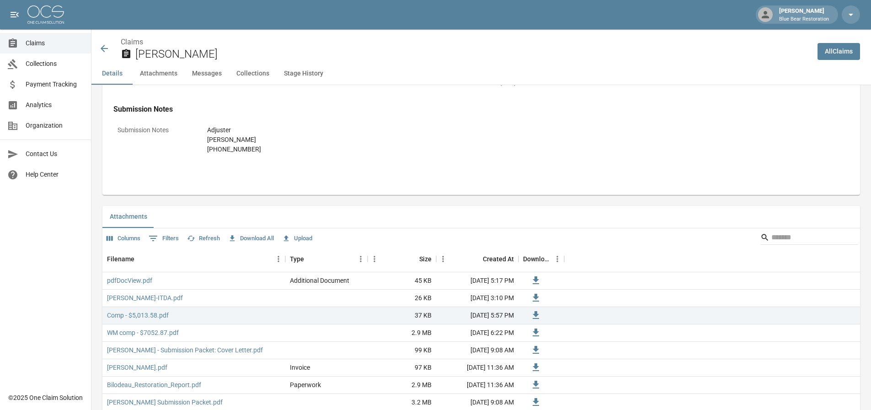
scroll to position [503, 0]
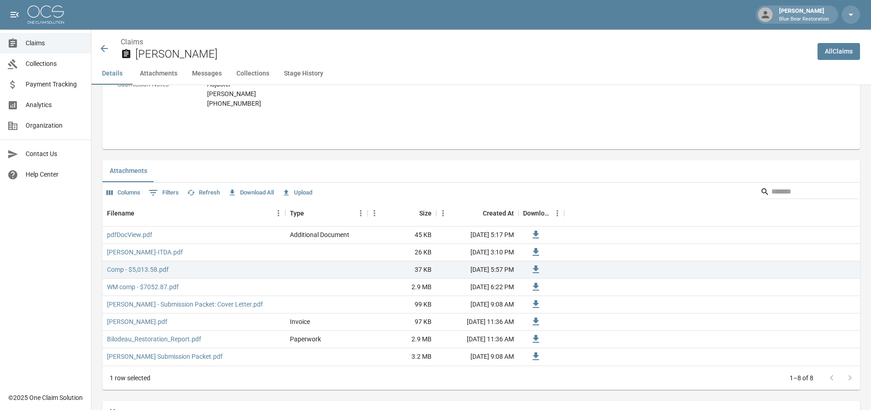
drag, startPoint x: 334, startPoint y: 194, endPoint x: 139, endPoint y: 162, distance: 197.5
click at [139, 162] on div "Attachments Columns 0 Filters Refresh Download All Upload Filename Type Size Cr…" at bounding box center [481, 275] width 758 height 230
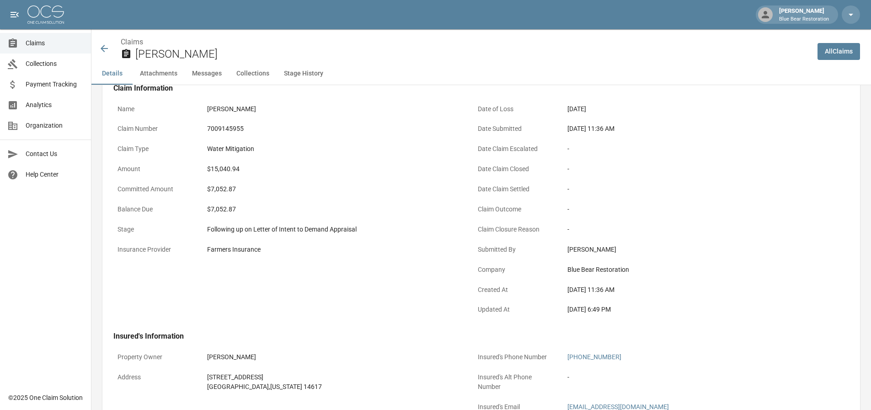
scroll to position [0, 0]
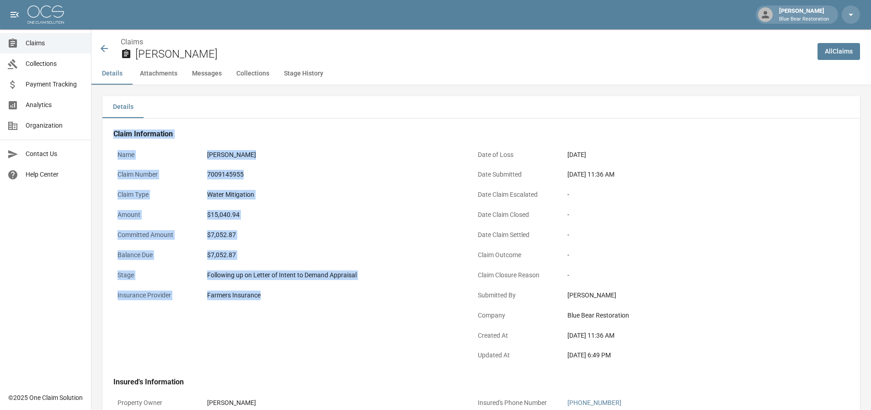
drag, startPoint x: 261, startPoint y: 296, endPoint x: 113, endPoint y: 122, distance: 228.5
click at [113, 122] on div "Claim Information Name [PERSON_NAME] Claim Number 7009145955 Claim Type Water M…" at bounding box center [468, 377] width 732 height 519
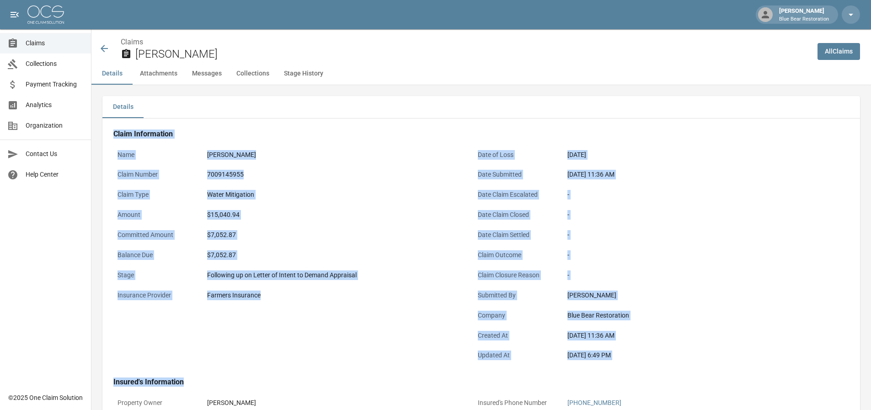
drag, startPoint x: 110, startPoint y: 126, endPoint x: 666, endPoint y: 370, distance: 606.7
click at [666, 370] on div "Claim Information Name [PERSON_NAME] Claim Number 7009145955 Claim Type Water M…" at bounding box center [468, 377] width 732 height 519
click at [654, 355] on div "[DATE] 6:49 PM" at bounding box center [694, 355] width 252 height 10
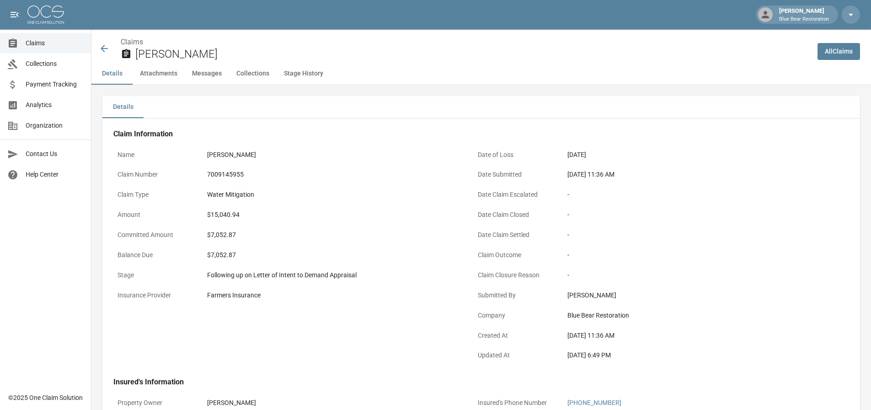
drag, startPoint x: 656, startPoint y: 363, endPoint x: 111, endPoint y: 105, distance: 602.8
click at [111, 105] on div "Details Claim Information Name [PERSON_NAME] Claim Number 7009145955 Claim Type…" at bounding box center [481, 374] width 758 height 556
drag, startPoint x: 102, startPoint y: 91, endPoint x: 690, endPoint y: 362, distance: 646.6
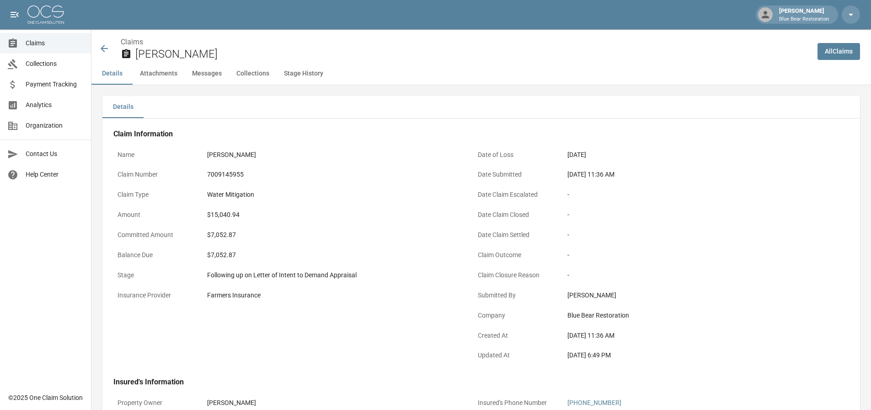
click at [672, 359] on div "[DATE] 6:49 PM" at bounding box center [694, 355] width 252 height 10
drag, startPoint x: 651, startPoint y: 360, endPoint x: 104, endPoint y: 96, distance: 607.6
click at [104, 96] on div "Details Claim Information Name [PERSON_NAME] Claim Number 7009145955 Claim Type…" at bounding box center [481, 374] width 758 height 556
drag, startPoint x: 99, startPoint y: 89, endPoint x: 681, endPoint y: 359, distance: 641.6
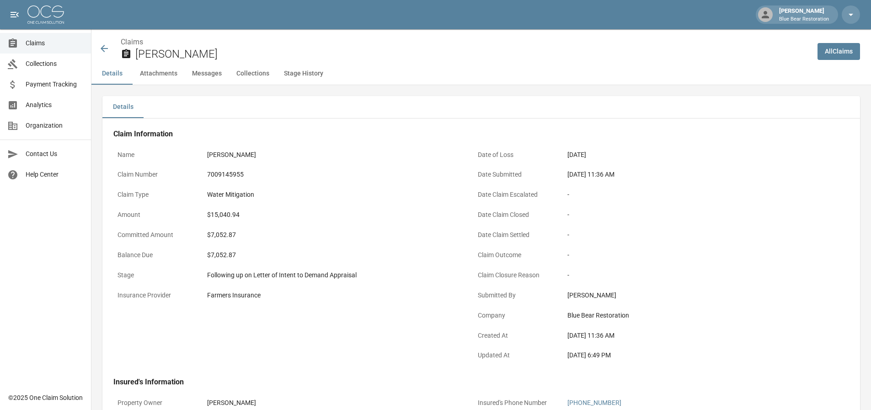
click at [675, 358] on div "[DATE] 6:49 PM" at bounding box center [694, 355] width 252 height 10
drag, startPoint x: 278, startPoint y: 298, endPoint x: 175, endPoint y: 299, distance: 102.5
click at [175, 299] on div "Insurance Provider Farmers Insurance" at bounding box center [287, 296] width 349 height 20
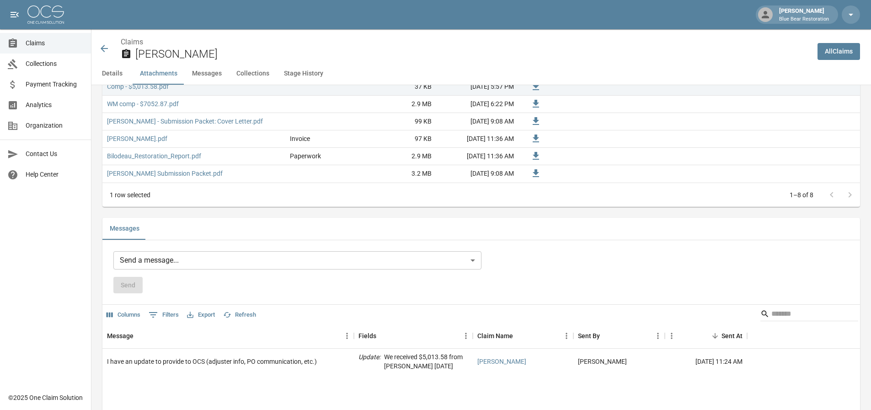
scroll to position [869, 0]
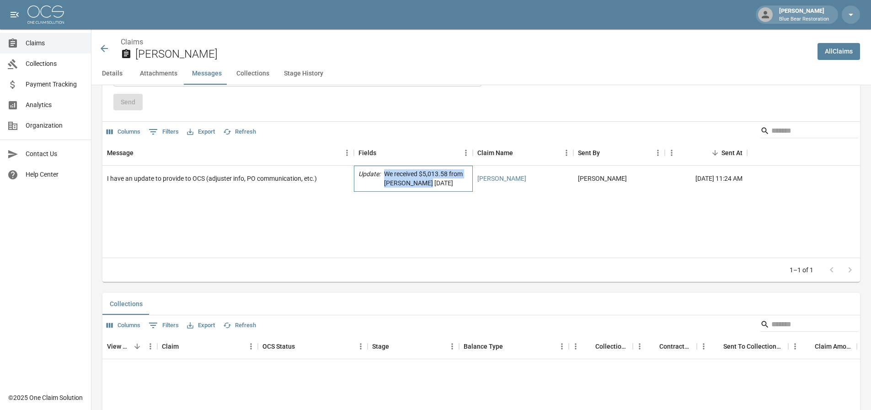
drag, startPoint x: 431, startPoint y: 183, endPoint x: 384, endPoint y: 177, distance: 47.4
click at [384, 177] on p "We received $5,013.58 from [PERSON_NAME] [DATE]" at bounding box center [426, 178] width 84 height 18
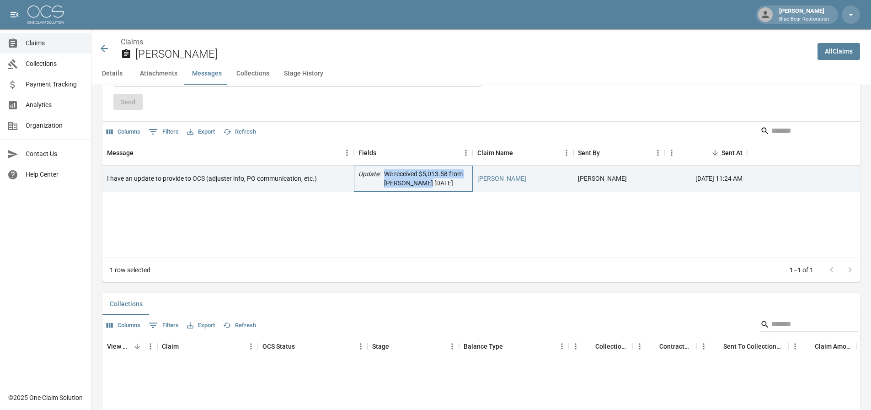
click at [440, 185] on p "We received $5,013.58 from [PERSON_NAME] [DATE]" at bounding box center [426, 178] width 84 height 18
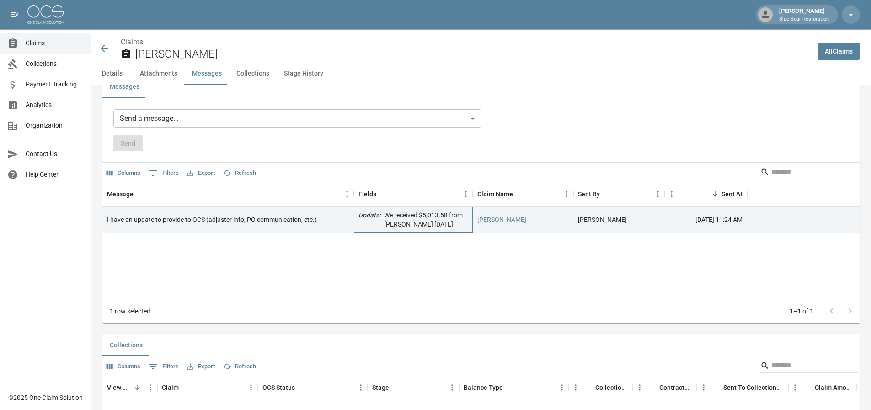
scroll to position [778, 0]
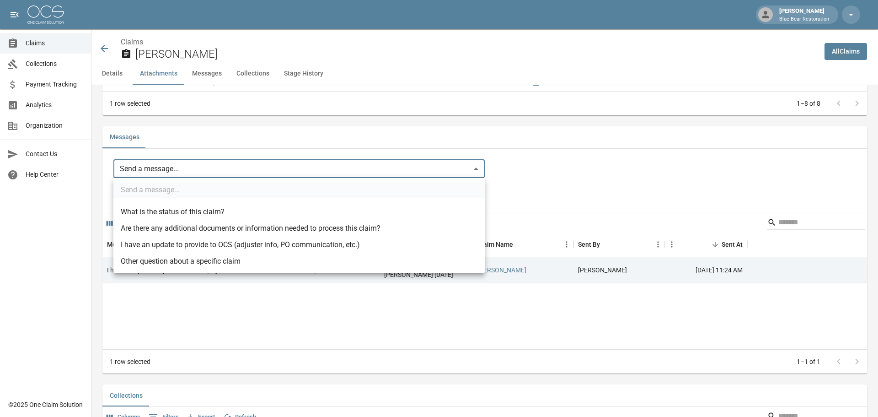
click at [285, 170] on body "[PERSON_NAME] Blue Bear Restoration Claims Collections Payment Tracking Analyti…" at bounding box center [439, 60] width 878 height 1676
click at [261, 264] on li "Other question about a specific claim" at bounding box center [298, 261] width 371 height 16
type input "**********"
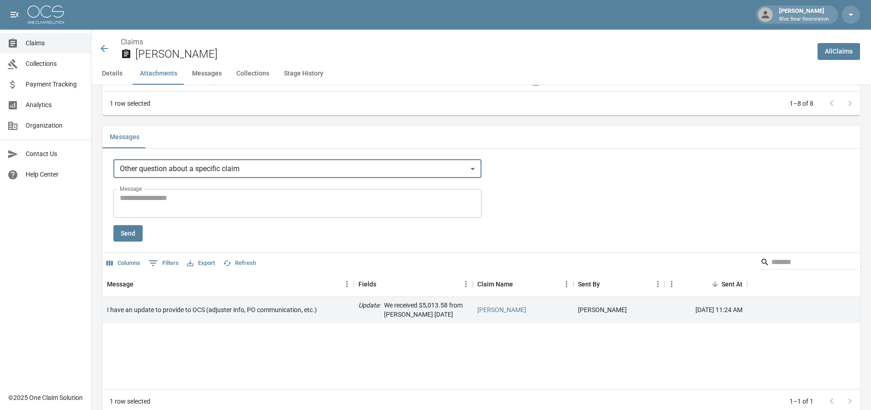
click at [259, 209] on textarea "Message" at bounding box center [297, 203] width 355 height 21
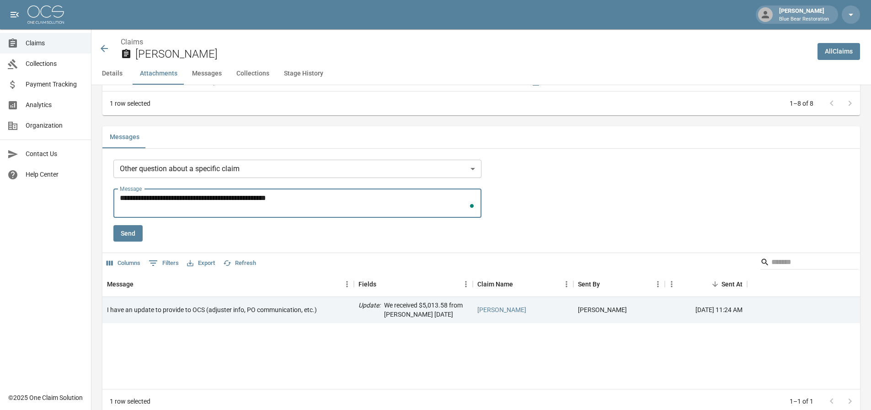
type textarea "**********"
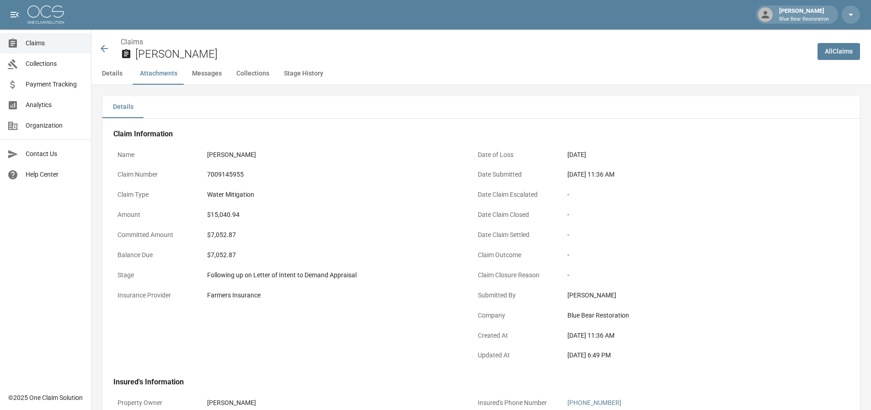
scroll to position [778, 0]
